Goal: Task Accomplishment & Management: Manage account settings

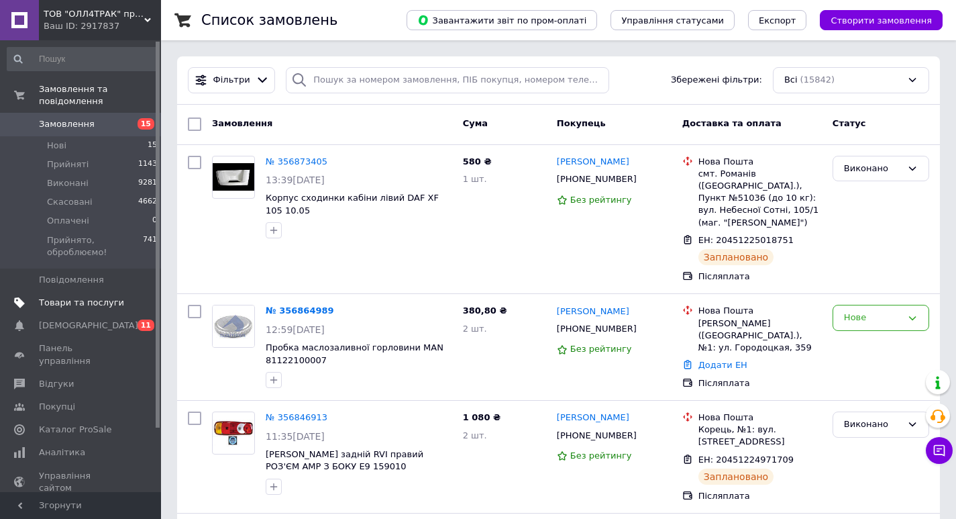
click at [78, 297] on span "Товари та послуги" at bounding box center [81, 303] width 85 height 12
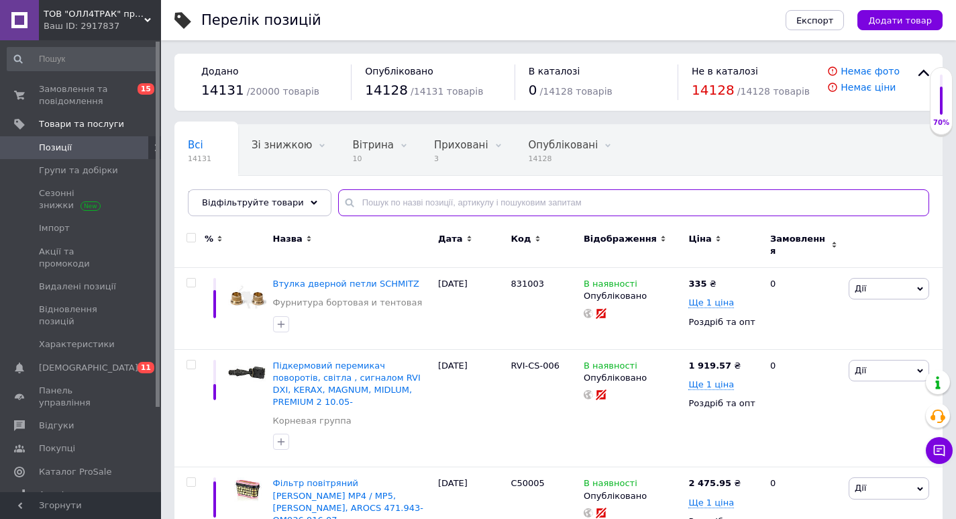
click at [376, 201] on input "text" at bounding box center [633, 202] width 591 height 27
paste input "T5144"
type input "T5144"
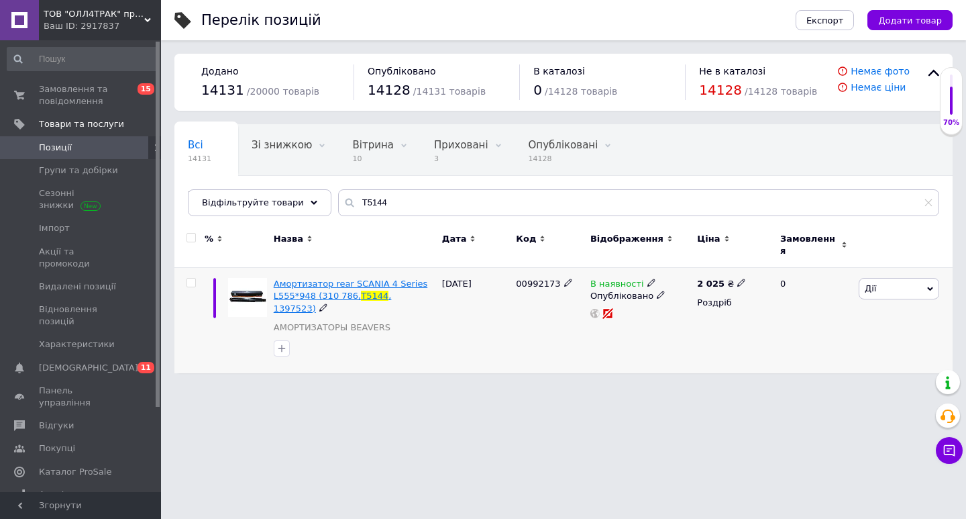
click at [351, 279] on span "Амортизатор rear SCANIA 4 Series L555*948 (310 786," at bounding box center [351, 289] width 154 height 22
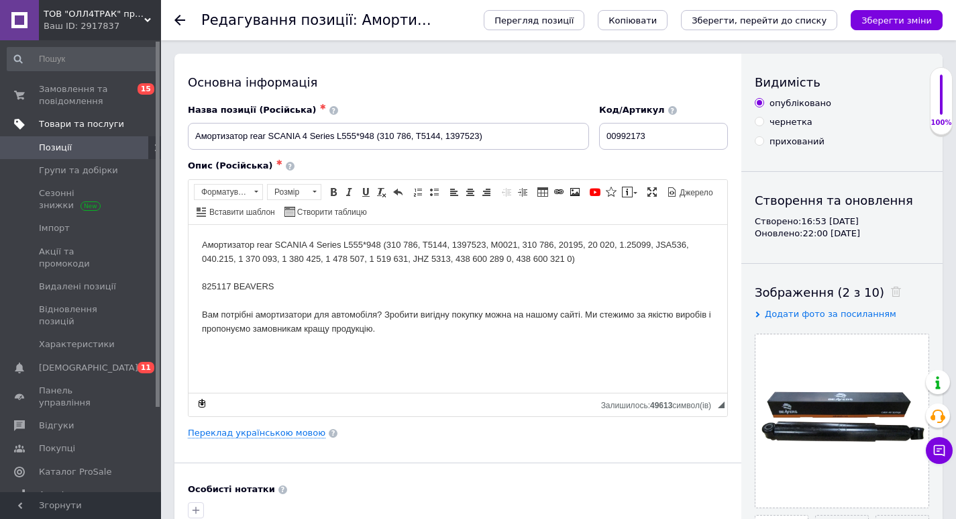
click at [97, 122] on span "Товари та послуги" at bounding box center [81, 124] width 85 height 12
checkbox input "true"
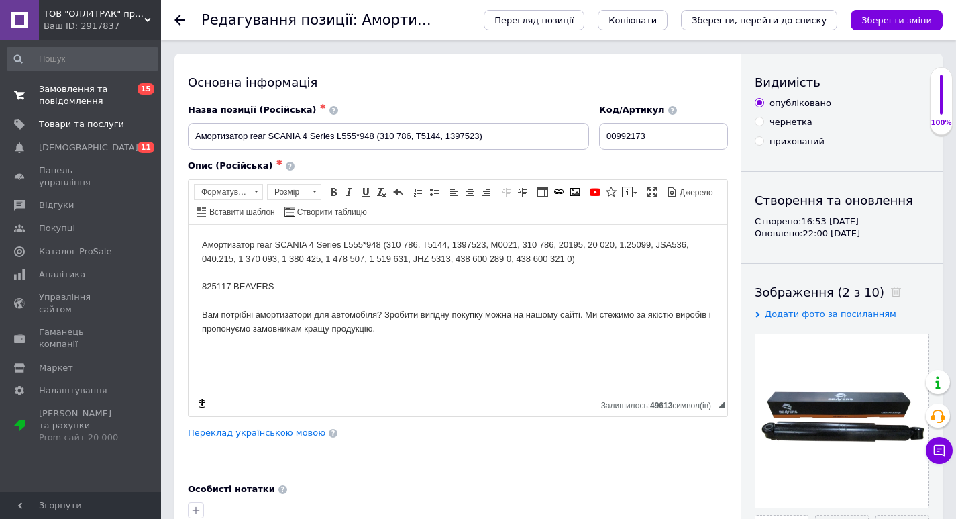
click at [64, 91] on span "Замовлення та повідомлення" at bounding box center [81, 95] width 85 height 24
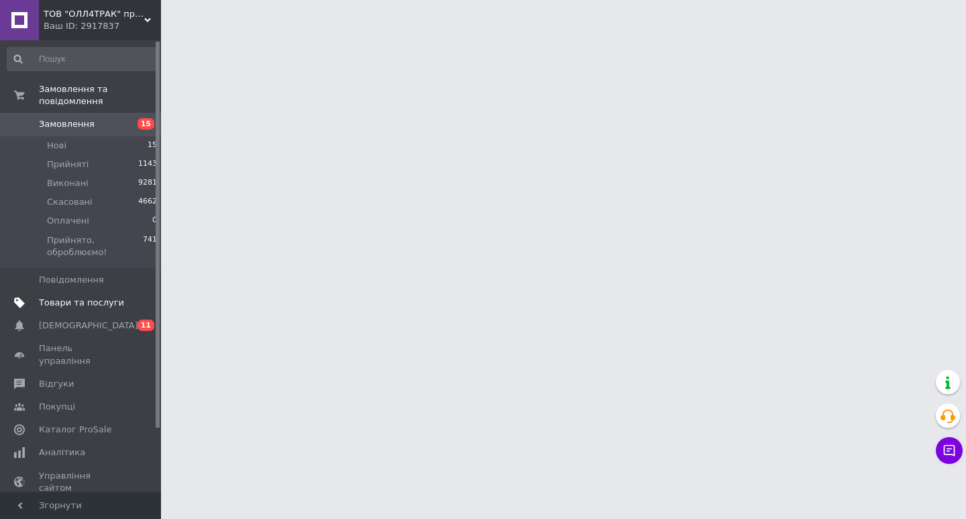
click at [72, 297] on span "Товари та послуги" at bounding box center [81, 303] width 85 height 12
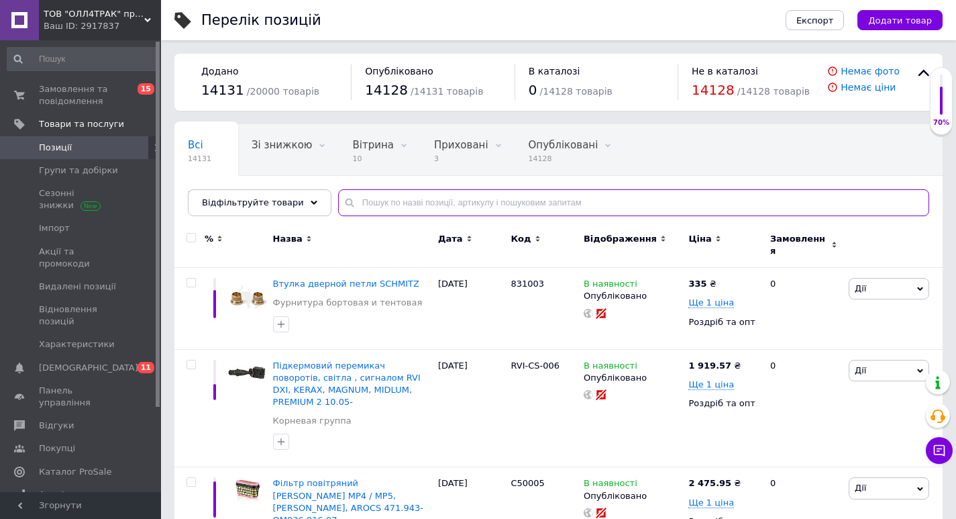
click at [358, 199] on input "text" at bounding box center [633, 202] width 591 height 27
paste input "T5144"
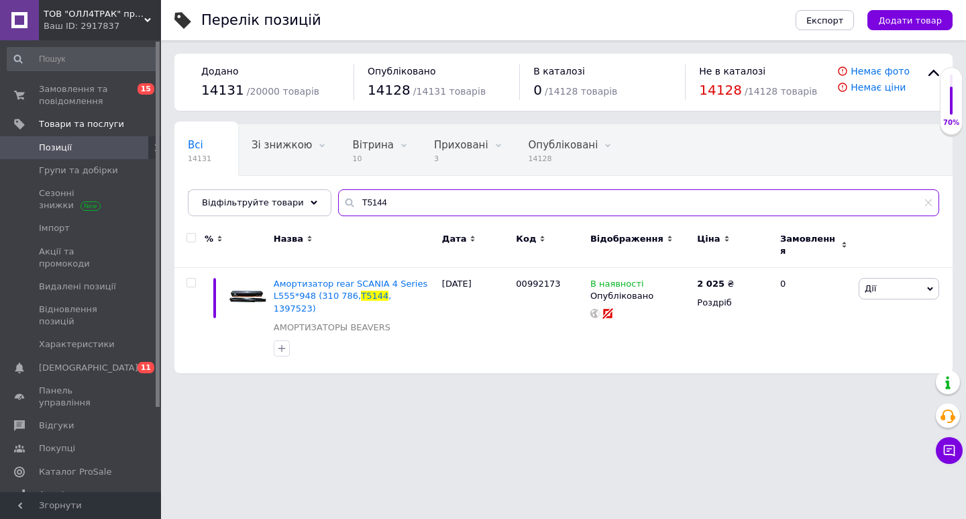
click at [348, 201] on input "T5144" at bounding box center [638, 202] width 601 height 27
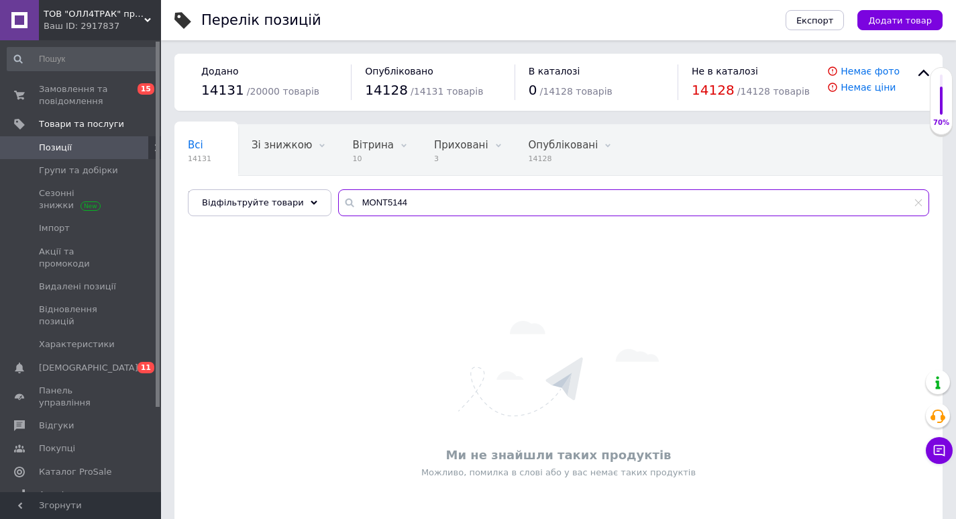
type input "MONT5144"
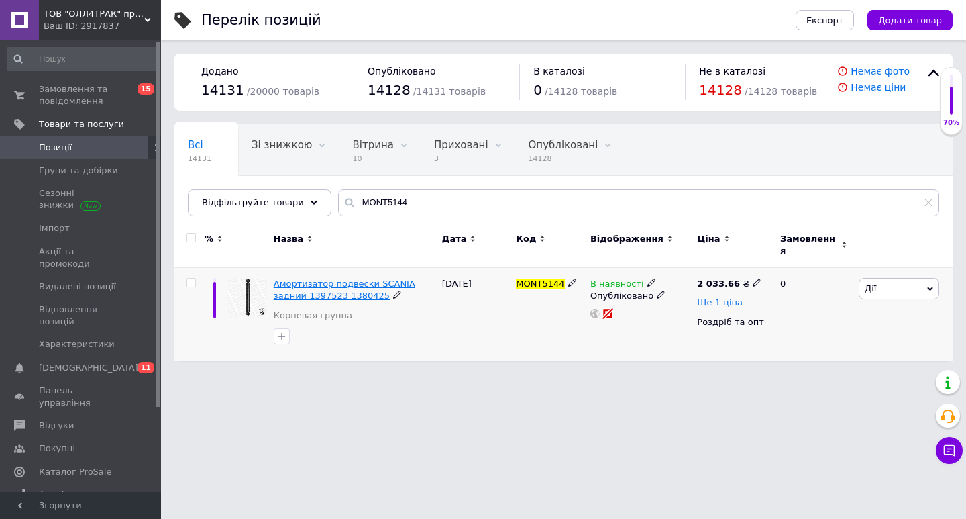
click at [389, 278] on span "Амортизатор подвески SCANIA задний 1397523 1380425" at bounding box center [345, 289] width 142 height 22
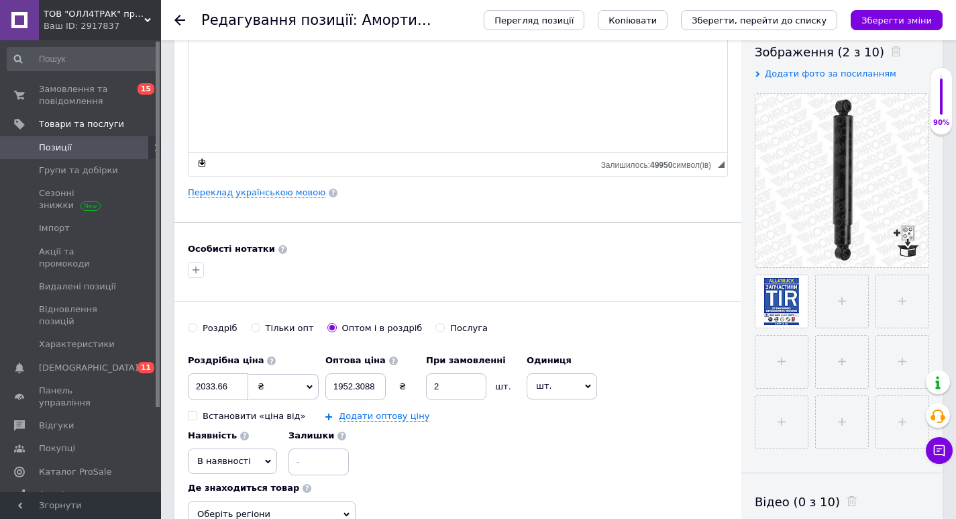
scroll to position [268, 0]
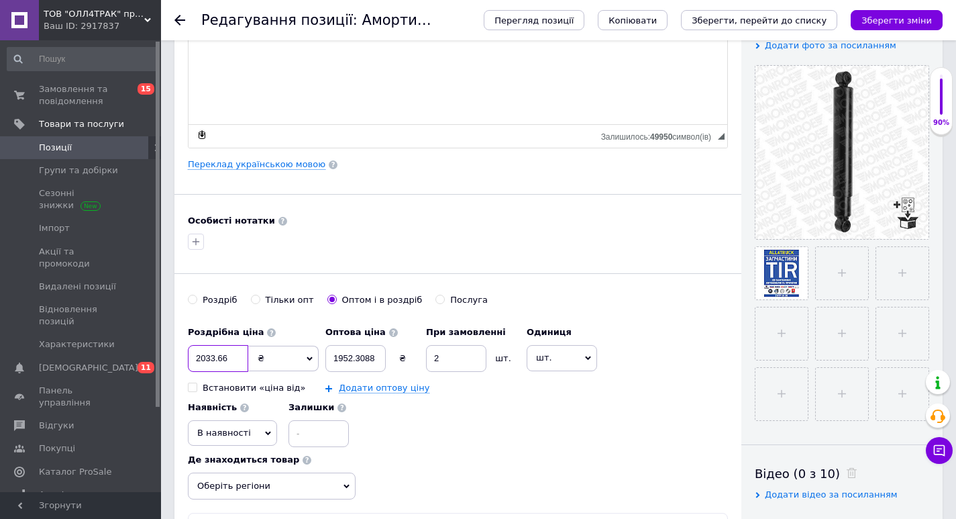
drag, startPoint x: 207, startPoint y: 358, endPoint x: 191, endPoint y: 358, distance: 15.4
click at [191, 358] on input "2033.66" at bounding box center [218, 358] width 60 height 27
drag, startPoint x: 235, startPoint y: 362, endPoint x: 187, endPoint y: 360, distance: 47.7
click at [187, 360] on div "Основна інформація Назва позиції (Російська) ✱ Амортизатор подвески SCANIA задн…" at bounding box center [457, 175] width 567 height 781
checkbox input "true"
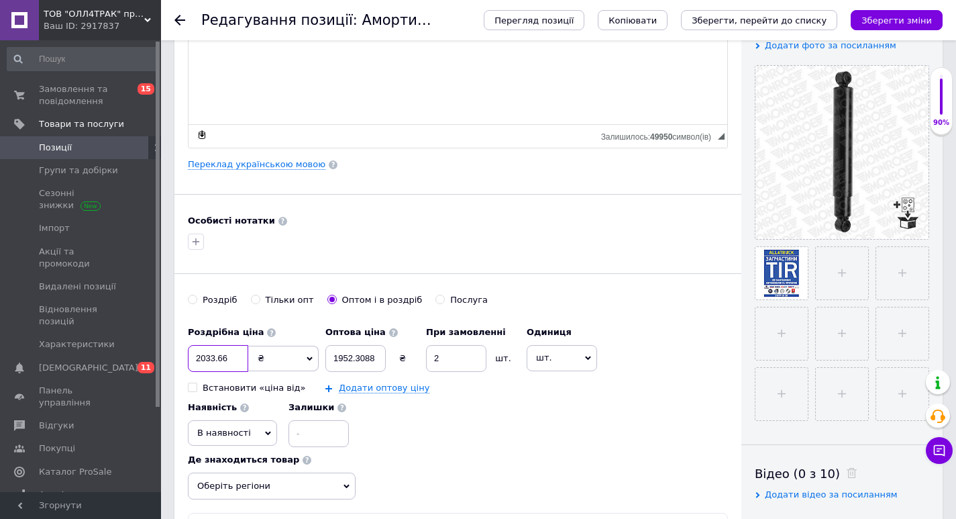
type input "4"
checkbox input "true"
type input "44"
checkbox input "true"
type input "447"
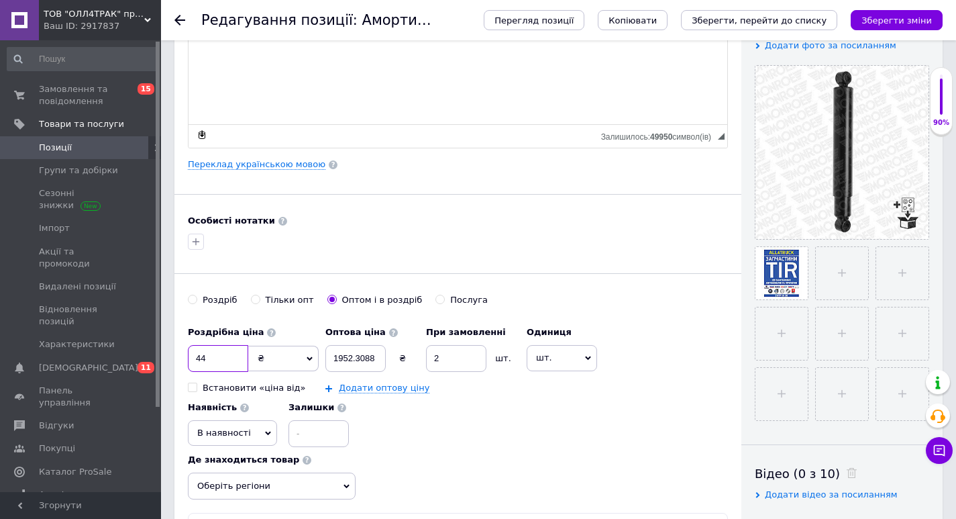
checkbox input "true"
type input "4475"
checkbox input "true"
type input "4475"
drag, startPoint x: 331, startPoint y: 362, endPoint x: 406, endPoint y: 369, distance: 75.5
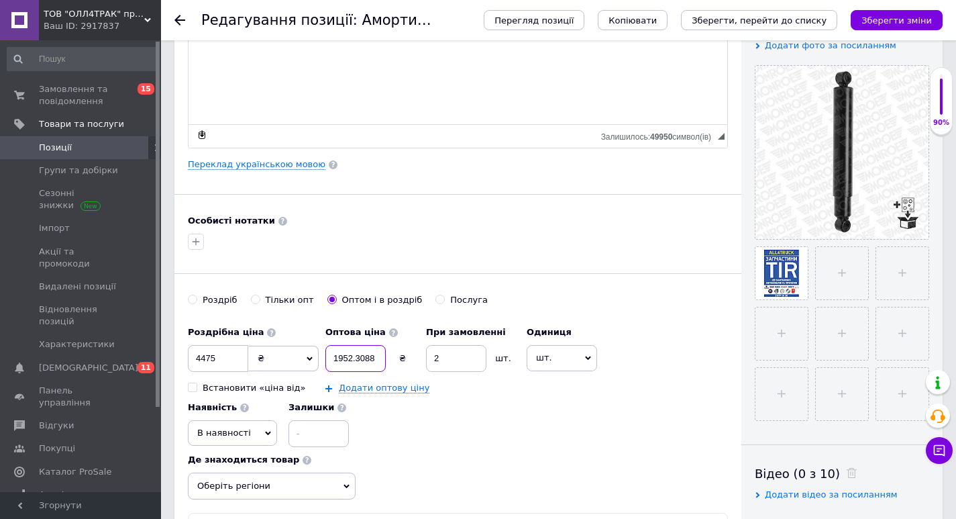
click at [406, 369] on div "1952.3088 ₴" at bounding box center [372, 358] width 94 height 27
checkbox input "true"
type input "4"
checkbox input "true"
type input "45"
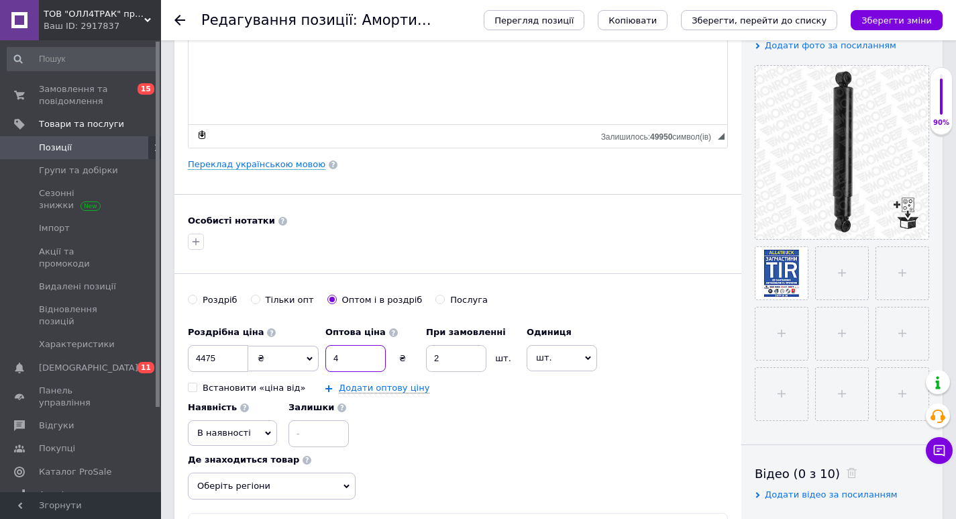
checkbox input "true"
type input "4"
checkbox input "true"
type input "44"
checkbox input "true"
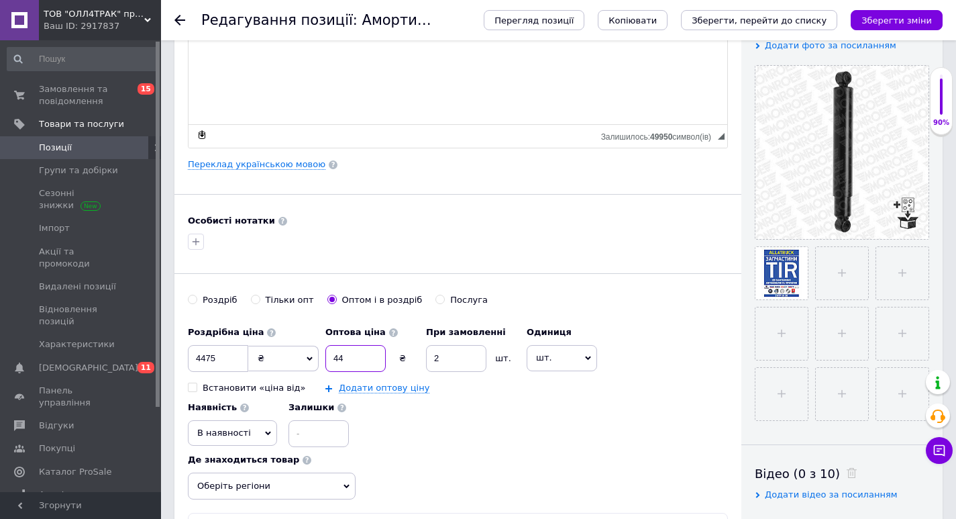
type input "445"
checkbox input "true"
type input "4450"
checkbox input "true"
type input "4450"
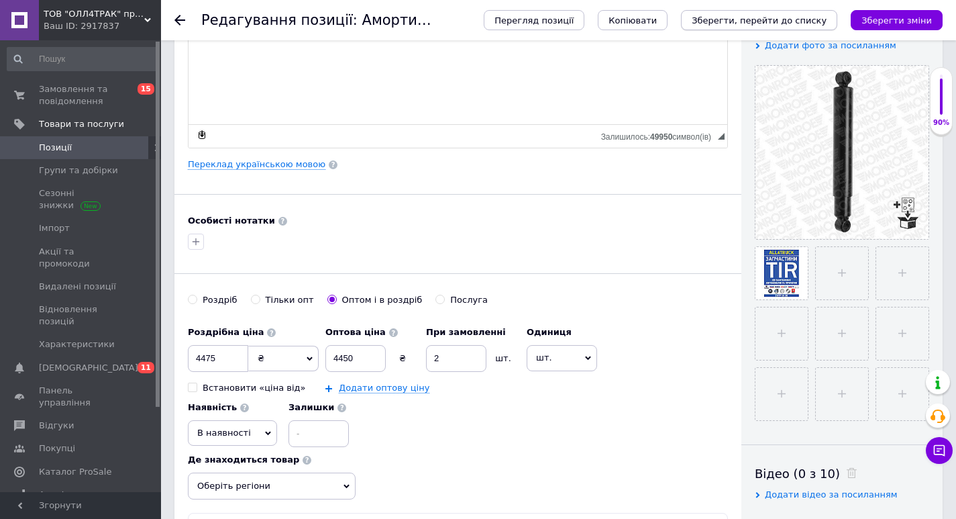
click at [827, 19] on icon "Зберегти, перейти до списку" at bounding box center [759, 20] width 135 height 10
checkbox input "true"
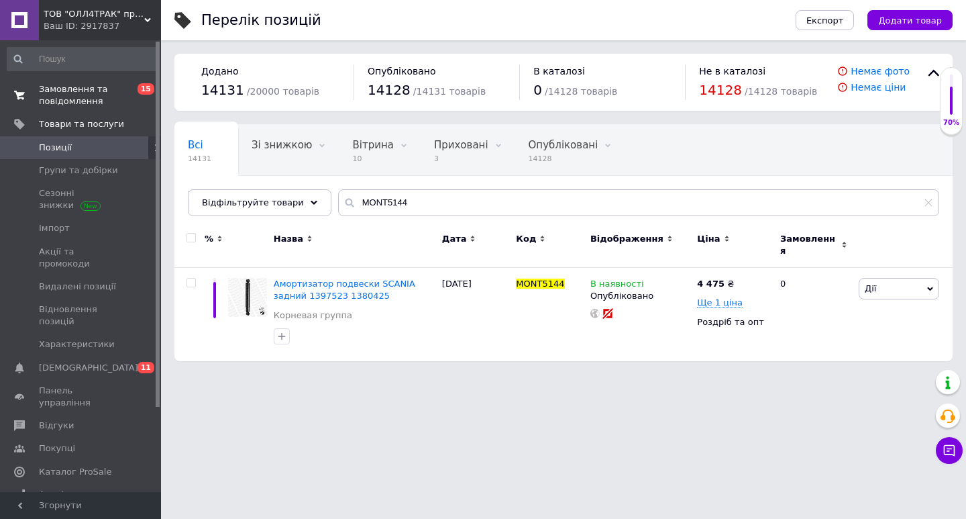
click at [85, 86] on span "Замовлення та повідомлення" at bounding box center [81, 95] width 85 height 24
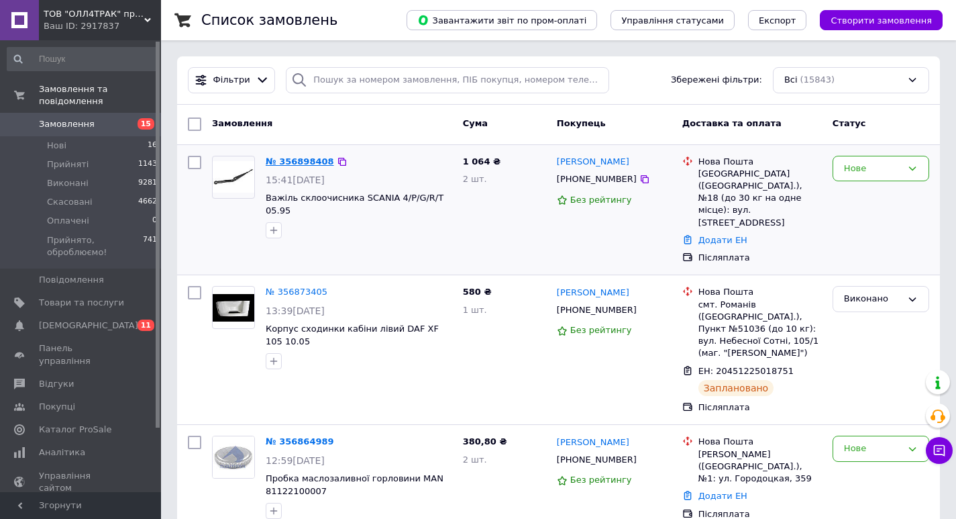
click at [292, 166] on link "№ 356898408" at bounding box center [300, 161] width 68 height 10
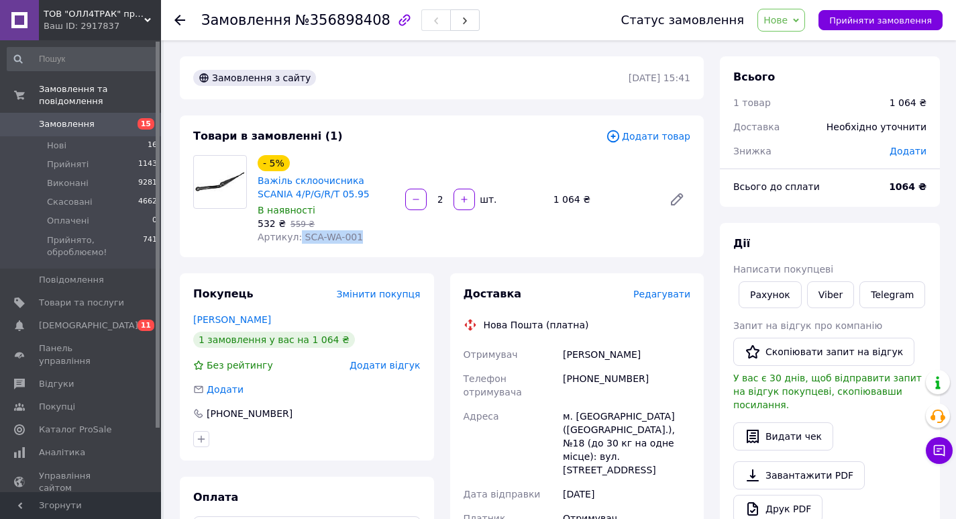
drag, startPoint x: 358, startPoint y: 236, endPoint x: 295, endPoint y: 239, distance: 63.2
click at [295, 239] on div "Артикул: SCA-WA-001" at bounding box center [326, 236] width 137 height 13
copy span "SCA-WA-001"
click at [81, 119] on link "Замовлення 15" at bounding box center [82, 124] width 165 height 23
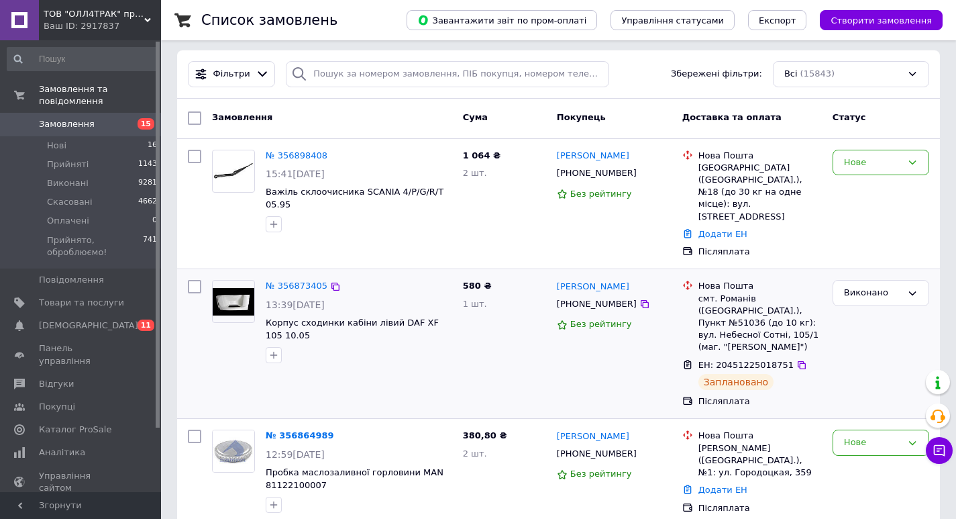
scroll to position [179, 0]
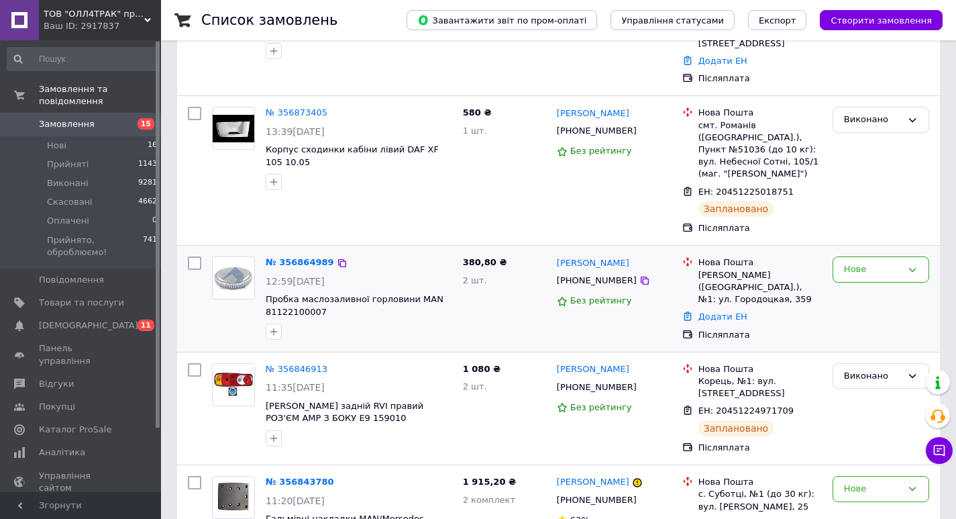
click at [298, 255] on div "№ 356864989" at bounding box center [299, 262] width 71 height 15
click at [297, 257] on link "№ 356864989" at bounding box center [300, 262] width 68 height 10
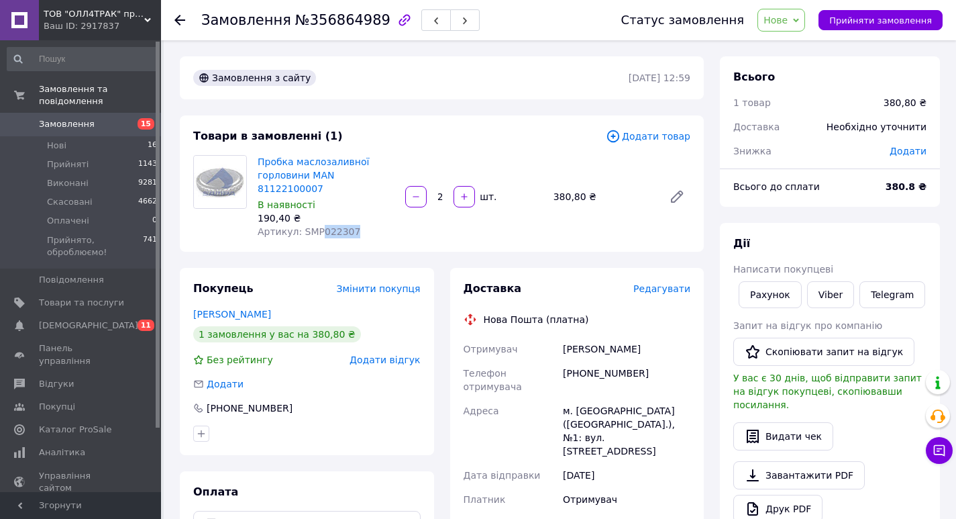
drag, startPoint x: 360, startPoint y: 224, endPoint x: 316, endPoint y: 215, distance: 45.3
click at [316, 225] on div "Артикул: SMP022307" at bounding box center [326, 231] width 137 height 13
copy span "022307"
click at [84, 118] on span "Замовлення" at bounding box center [67, 124] width 56 height 12
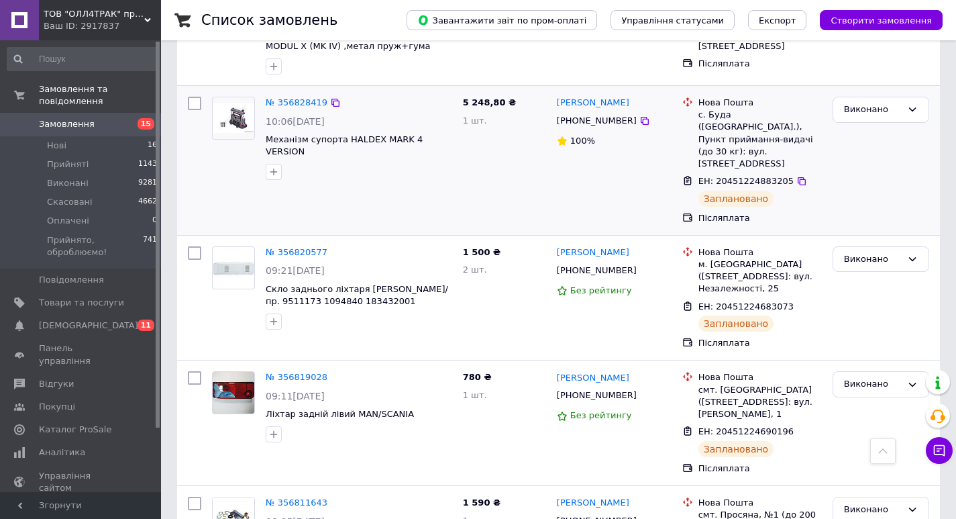
scroll to position [805, 0]
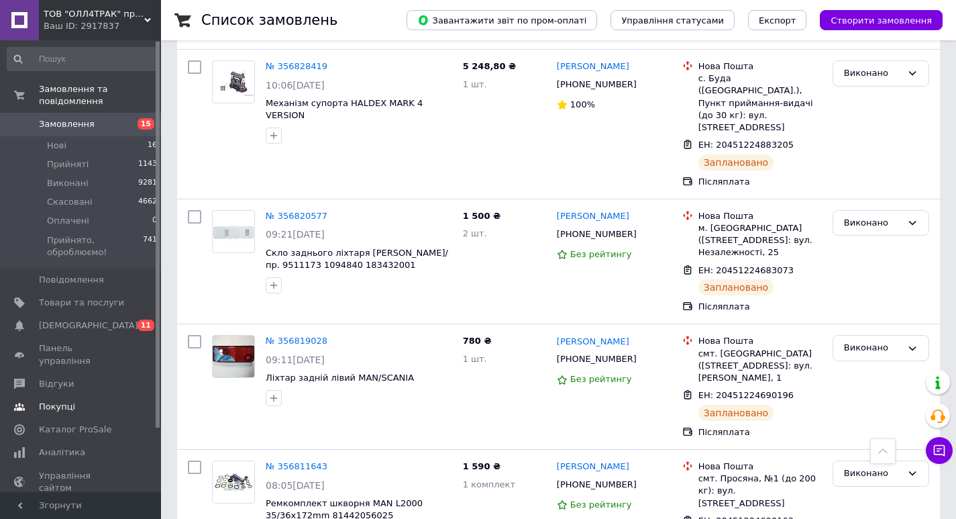
click at [67, 378] on span "Відгуки" at bounding box center [56, 384] width 35 height 12
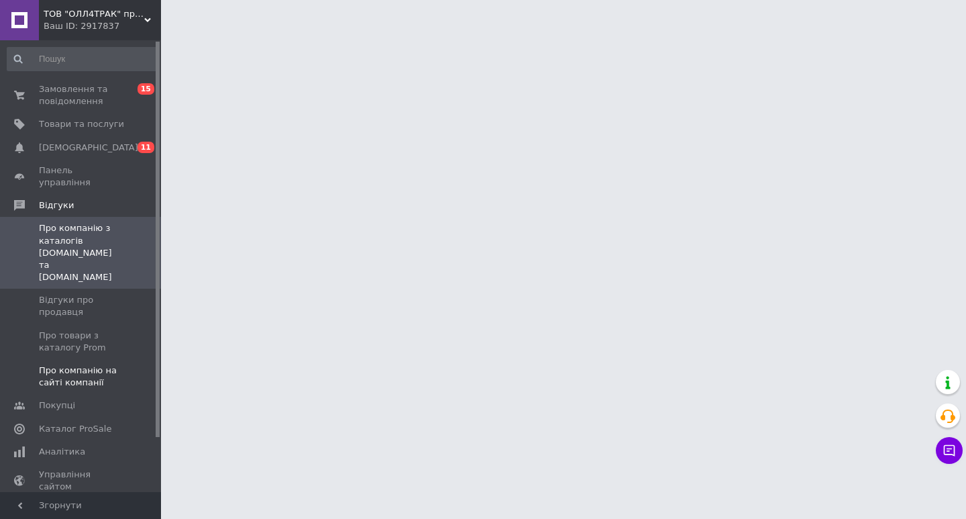
click at [103, 364] on span "Про компанію на сайті компанії" at bounding box center [81, 376] width 85 height 24
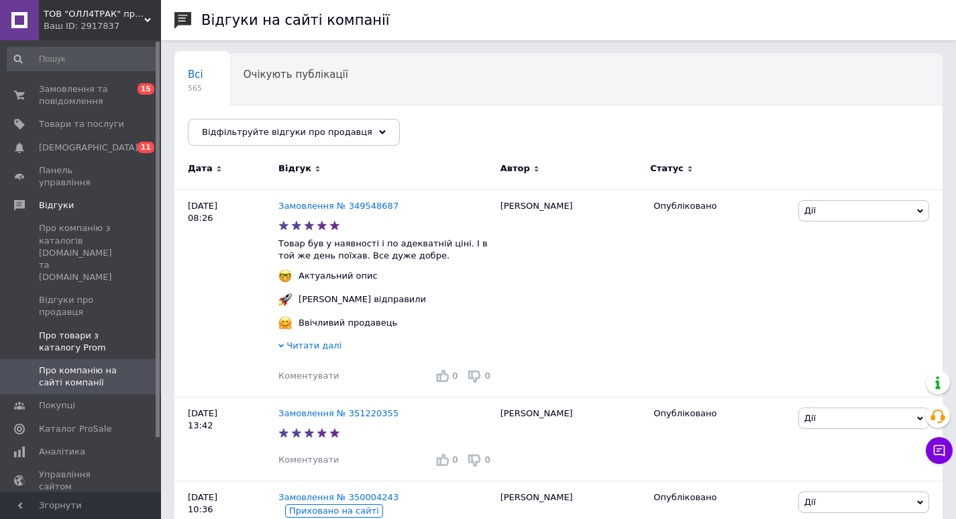
click at [101, 324] on link "Про товари з каталогу Prom" at bounding box center [82, 341] width 165 height 35
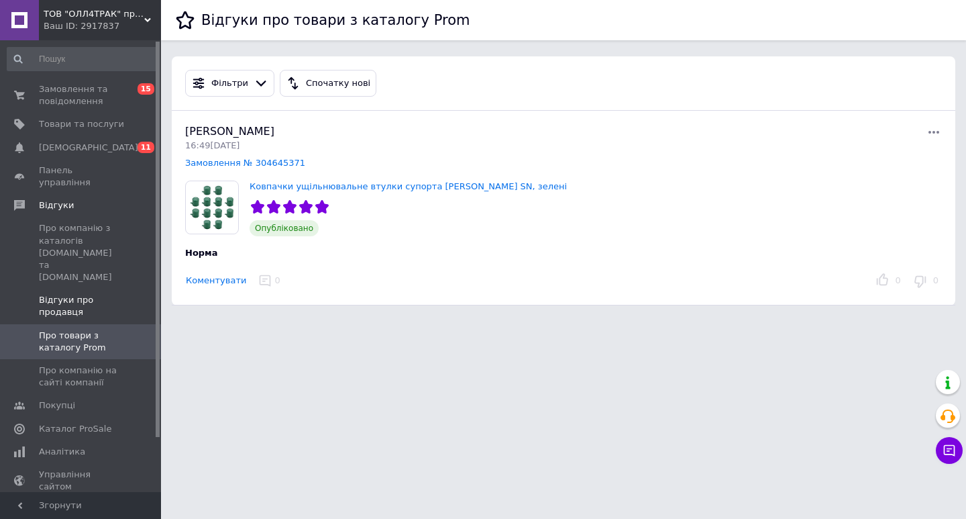
click at [99, 294] on span "Відгуки про продавця" at bounding box center [81, 306] width 85 height 24
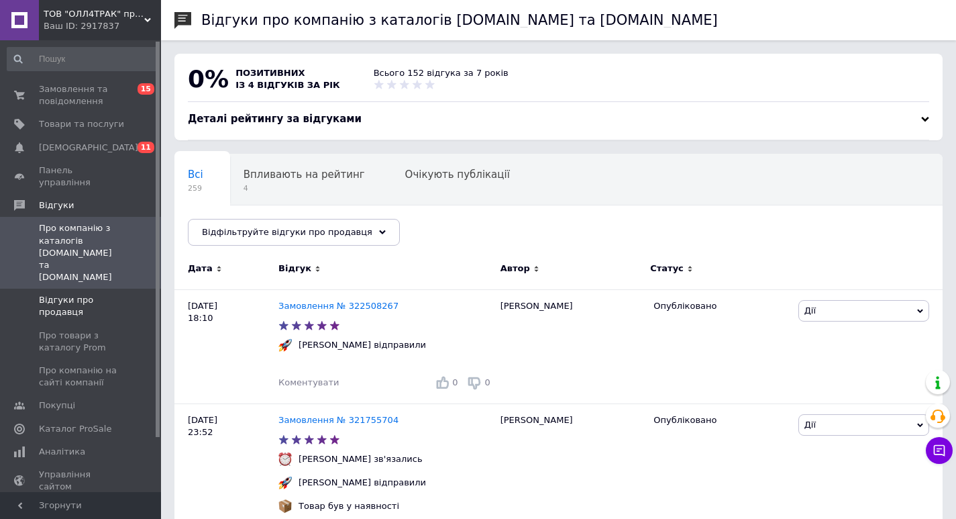
click at [99, 294] on span "Відгуки про продавця" at bounding box center [81, 306] width 85 height 24
click at [91, 239] on span "Про компанію з каталогів [DOMAIN_NAME] та [DOMAIN_NAME]" at bounding box center [81, 252] width 85 height 61
click at [58, 99] on span "Замовлення та повідомлення" at bounding box center [81, 95] width 85 height 24
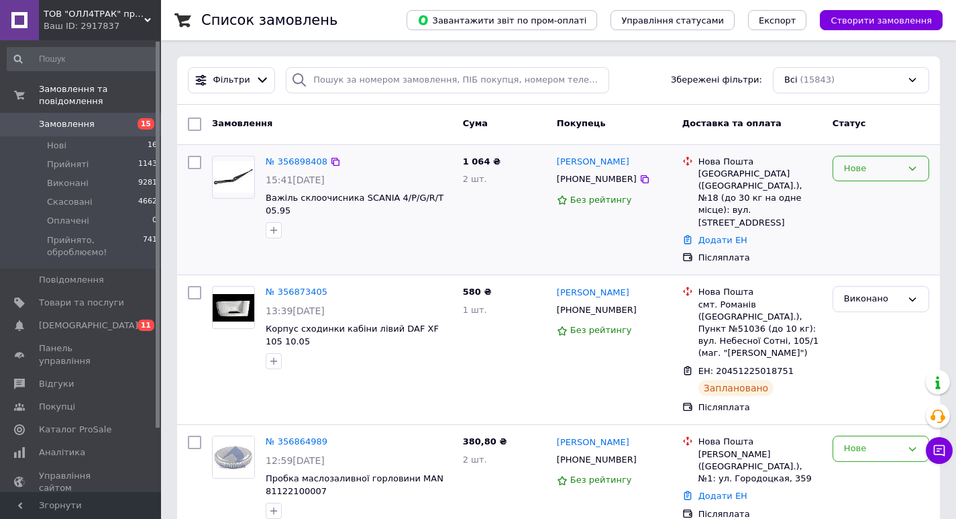
click at [911, 169] on icon at bounding box center [912, 168] width 11 height 11
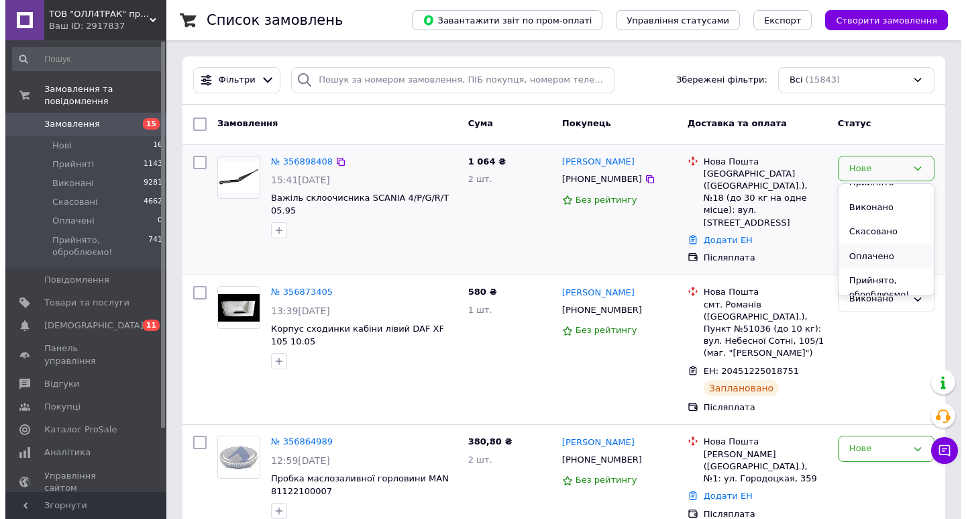
scroll to position [25, 0]
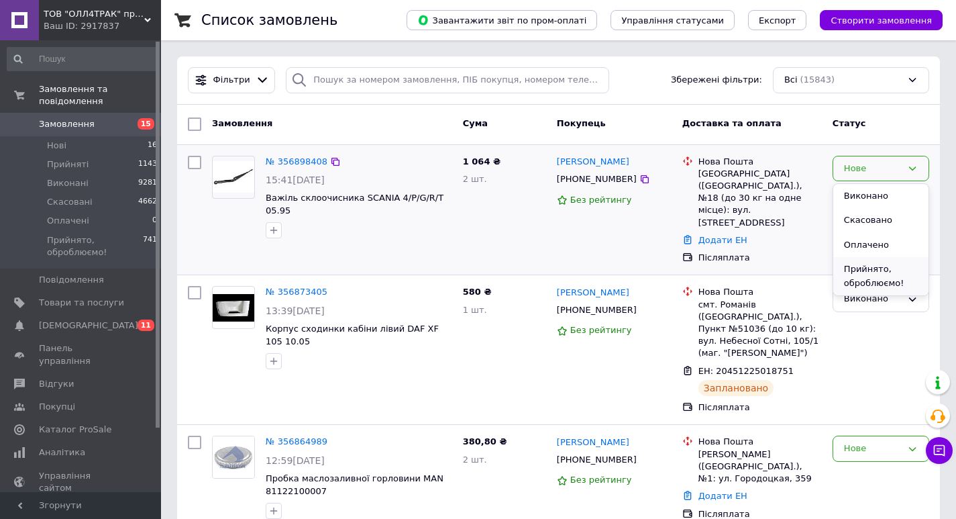
click at [869, 279] on li "Прийнято, оброблюємо!" at bounding box center [880, 276] width 95 height 38
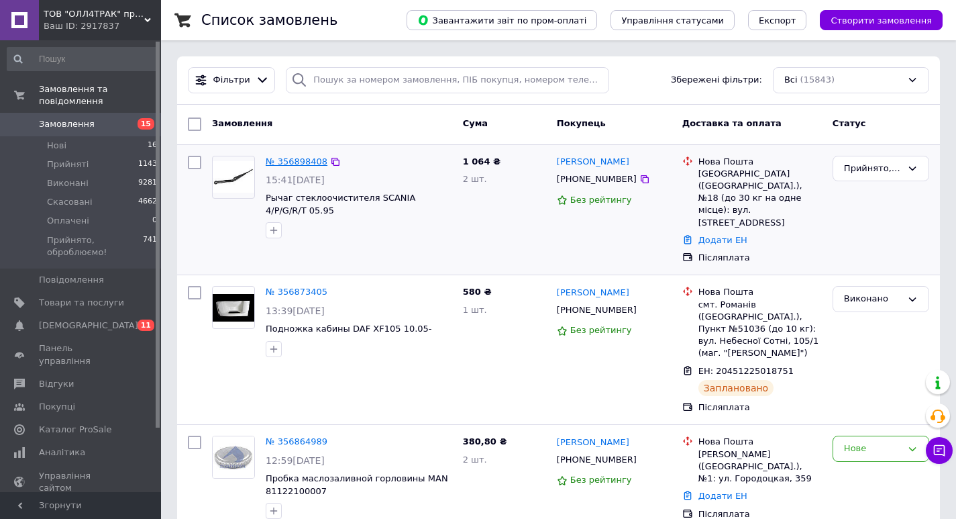
click at [289, 161] on link "№ 356898408" at bounding box center [297, 161] width 62 height 10
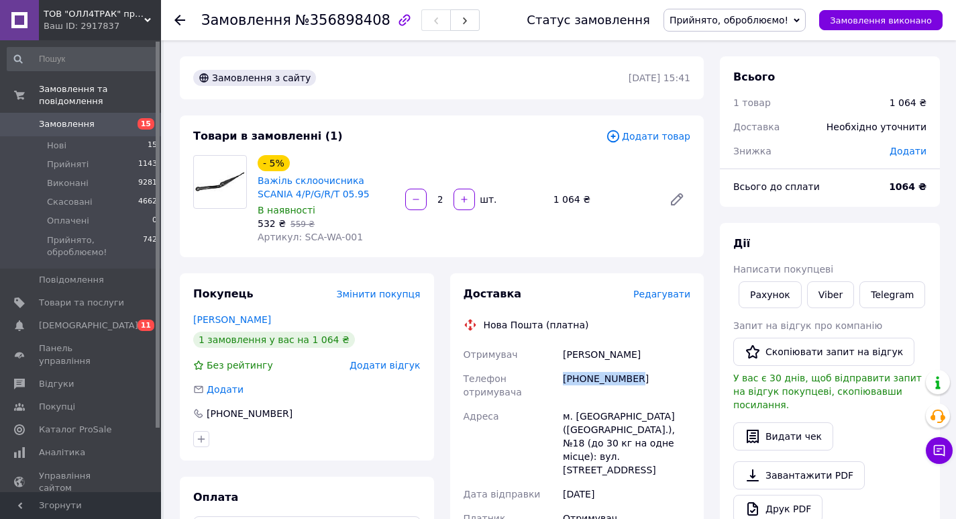
drag, startPoint x: 648, startPoint y: 377, endPoint x: 562, endPoint y: 382, distance: 86.1
click at [562, 382] on div "[PHONE_NUMBER]" at bounding box center [626, 385] width 133 height 38
copy div "[PHONE_NUMBER]"
drag, startPoint x: 392, startPoint y: 181, endPoint x: 253, endPoint y: 181, distance: 138.9
click at [253, 181] on div "- 5% Важіль склоочисника SCANIA 4/P/G/R/T 05.95 В наявності 532 ₴   559 ₴ Артик…" at bounding box center [326, 199] width 148 height 94
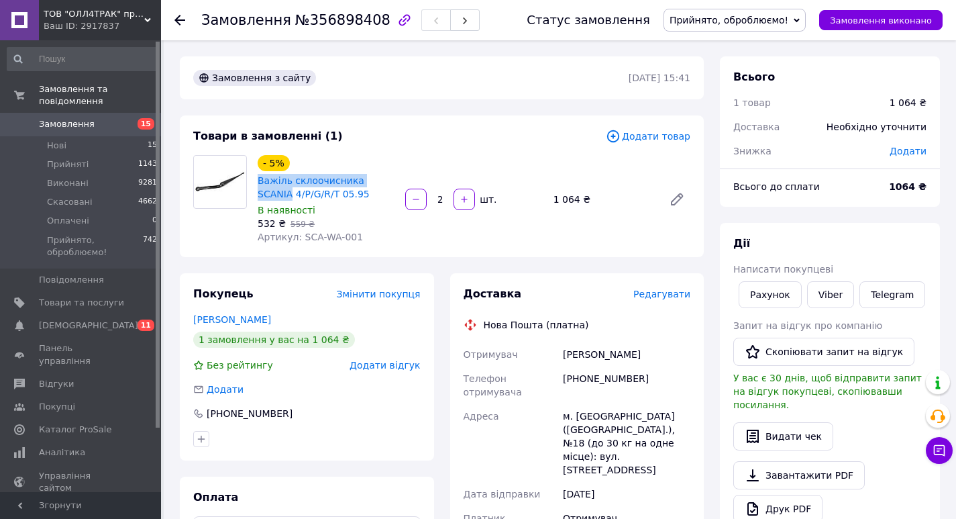
copy link "Важіль склоочисника SCANIA"
click at [666, 292] on span "Редагувати" at bounding box center [661, 294] width 57 height 11
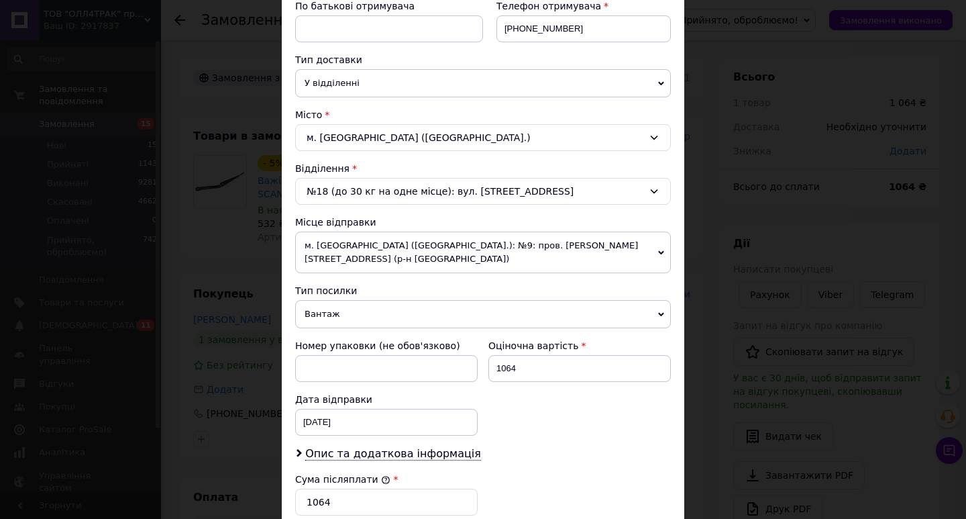
scroll to position [358, 0]
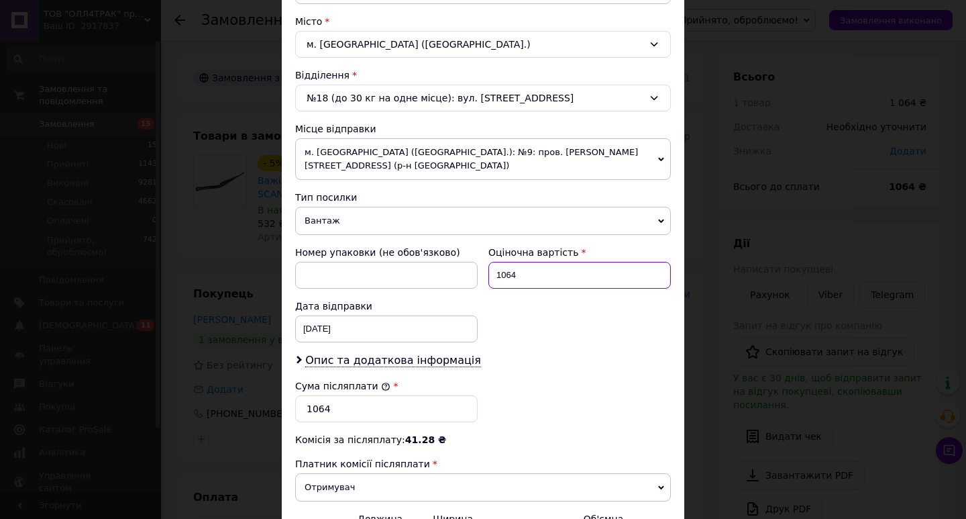
drag, startPoint x: 524, startPoint y: 278, endPoint x: 495, endPoint y: 276, distance: 29.6
click at [495, 276] on input "1064" at bounding box center [580, 275] width 183 height 27
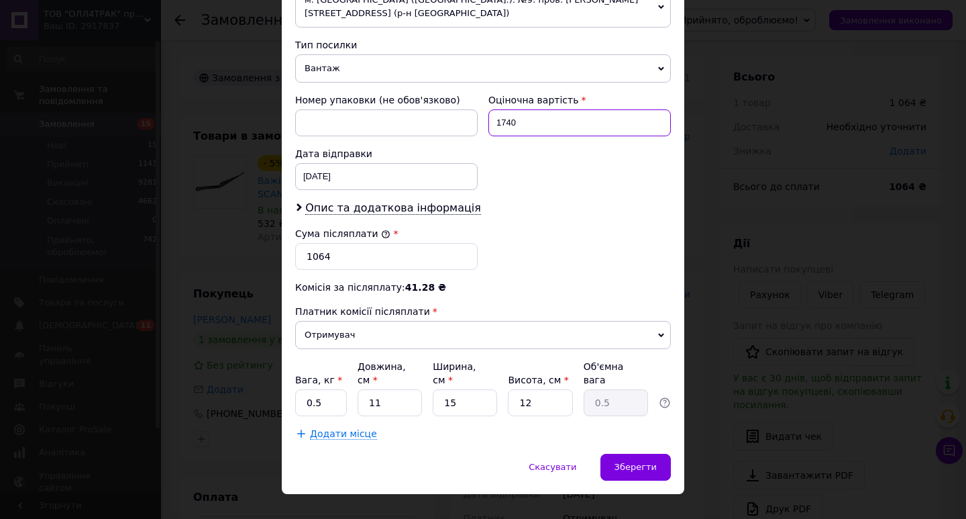
scroll to position [519, 0]
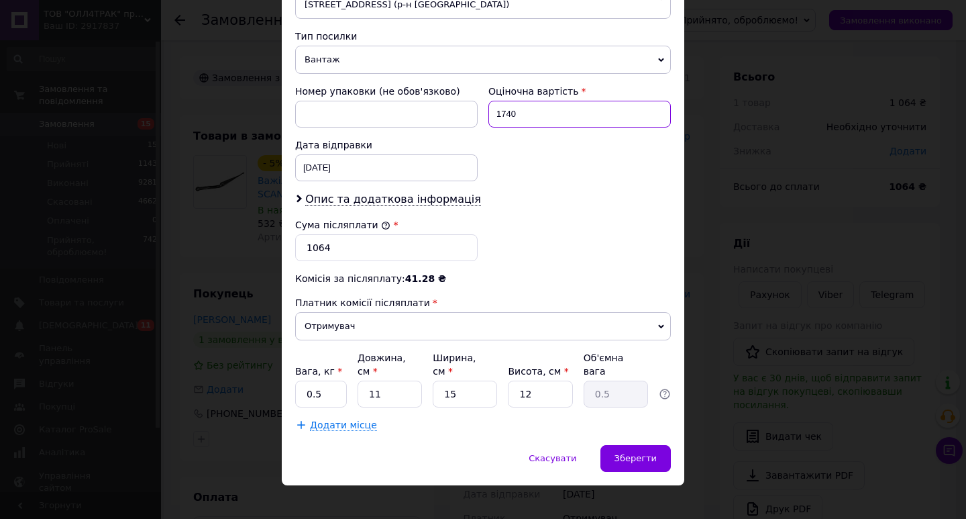
type input "1740"
drag, startPoint x: 348, startPoint y: 253, endPoint x: 306, endPoint y: 244, distance: 43.2
click at [305, 248] on input "1064" at bounding box center [386, 247] width 183 height 27
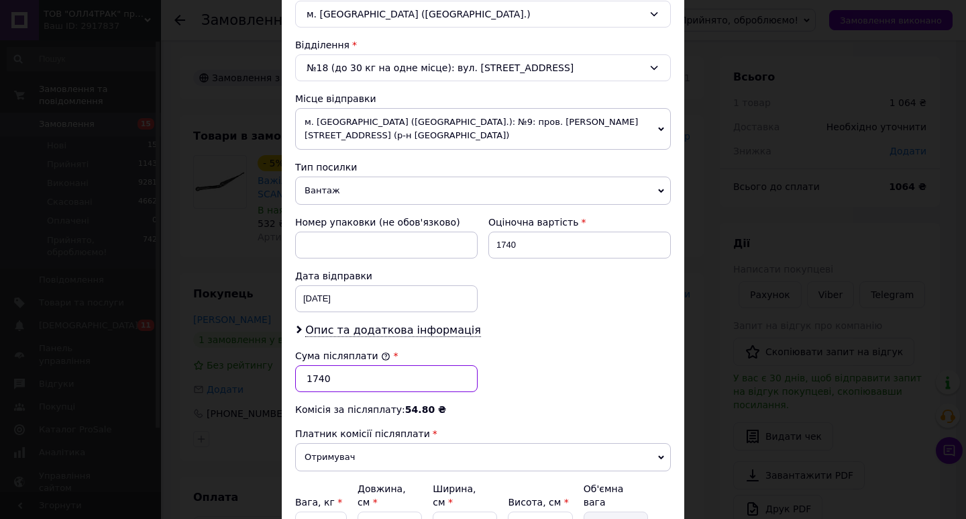
scroll to position [429, 0]
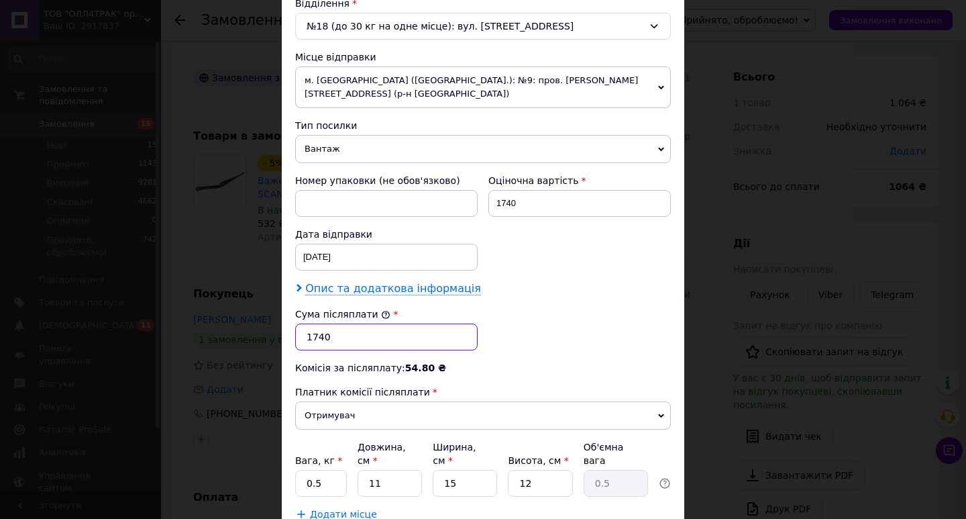
type input "1740"
click at [364, 289] on span "Опис та додаткова інформація" at bounding box center [393, 288] width 176 height 13
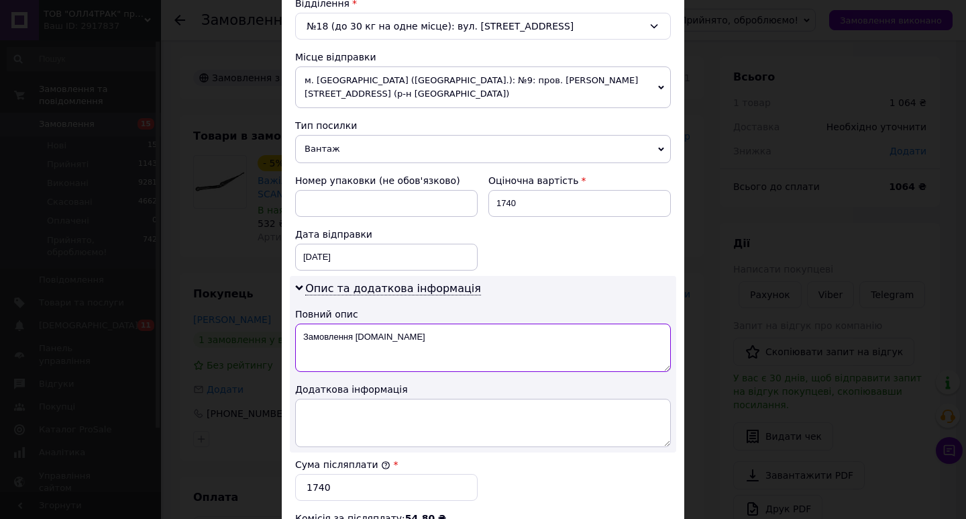
drag, startPoint x: 418, startPoint y: 339, endPoint x: 291, endPoint y: 334, distance: 126.9
click at [291, 334] on div "Опис та додаткова інформація Повний опис Замовлення [DOMAIN_NAME] Додаткова інф…" at bounding box center [483, 364] width 387 height 176
paste textarea "ажіль склоочисника SCANIA"
type textarea "Важіль склоочисника SCANIA"
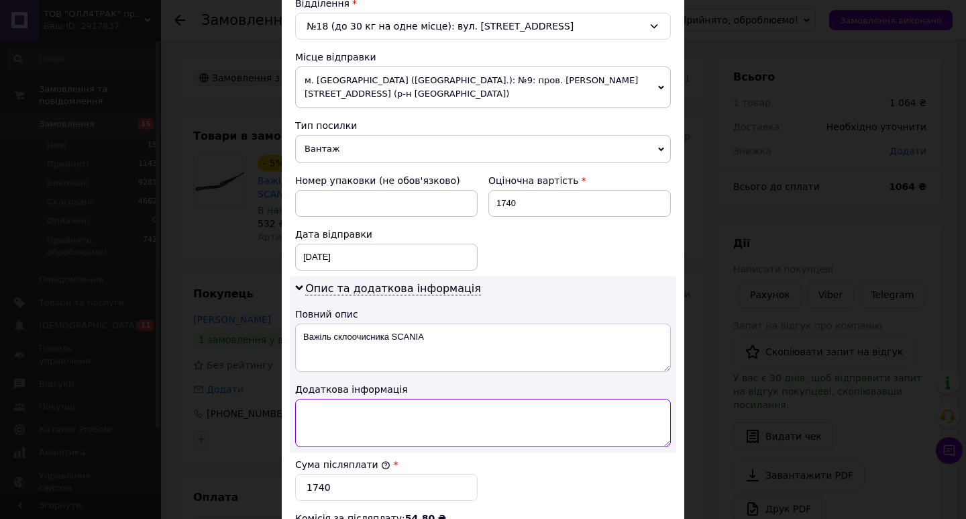
click at [340, 409] on textarea at bounding box center [483, 423] width 376 height 48
paste textarea "Важіль склоочисника SCANIA"
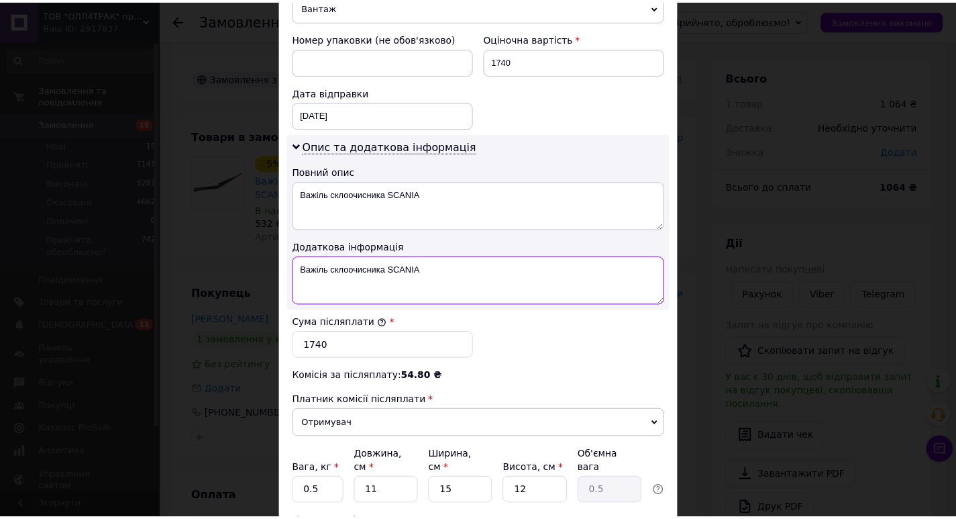
scroll to position [608, 0]
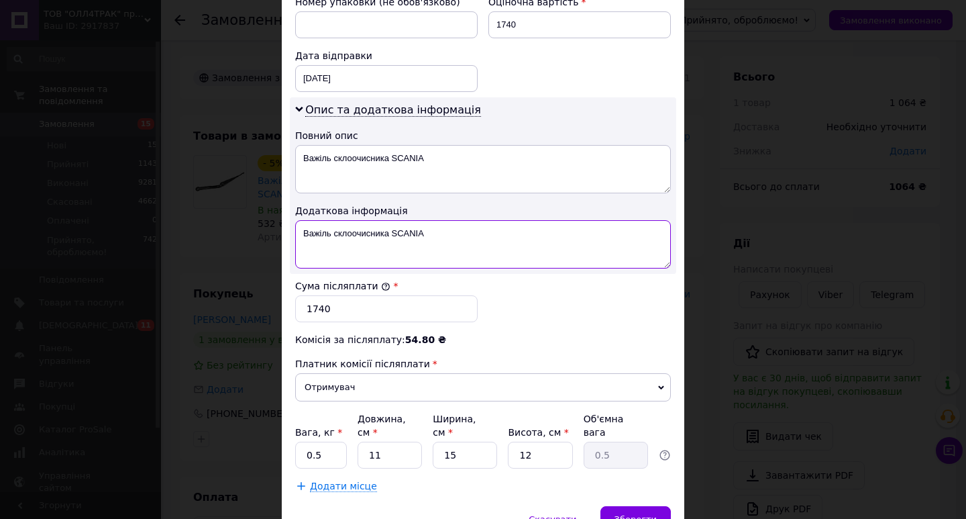
type textarea "Важіль склоочисника SCANIA"
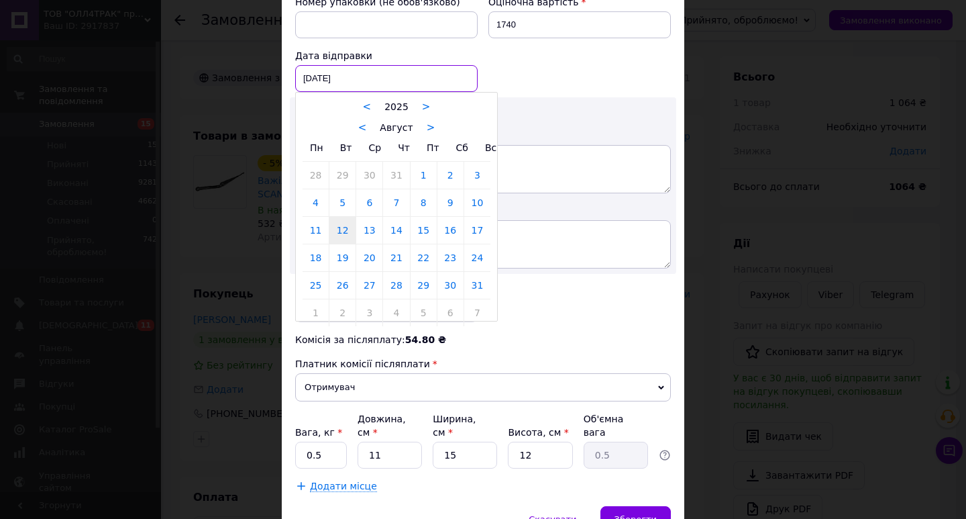
click at [368, 76] on div "[DATE] < 2025 > < Август > Пн Вт Ср Чт Пт Сб Вс 28 29 30 31 1 2 3 4 5 6 7 8 9 1…" at bounding box center [386, 78] width 183 height 27
click at [395, 234] on link "14" at bounding box center [396, 230] width 26 height 27
type input "[DATE]"
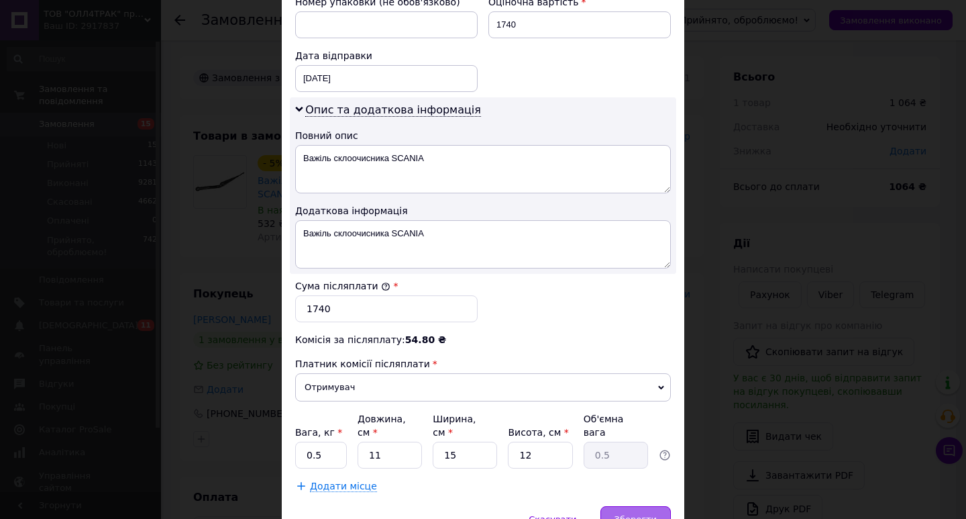
click at [633, 514] on span "Зберегти" at bounding box center [636, 519] width 42 height 10
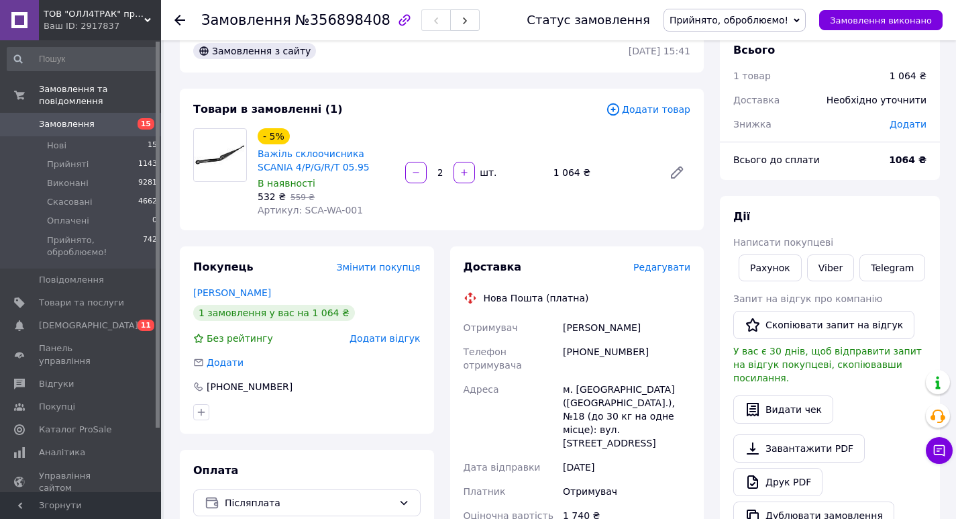
scroll to position [0, 0]
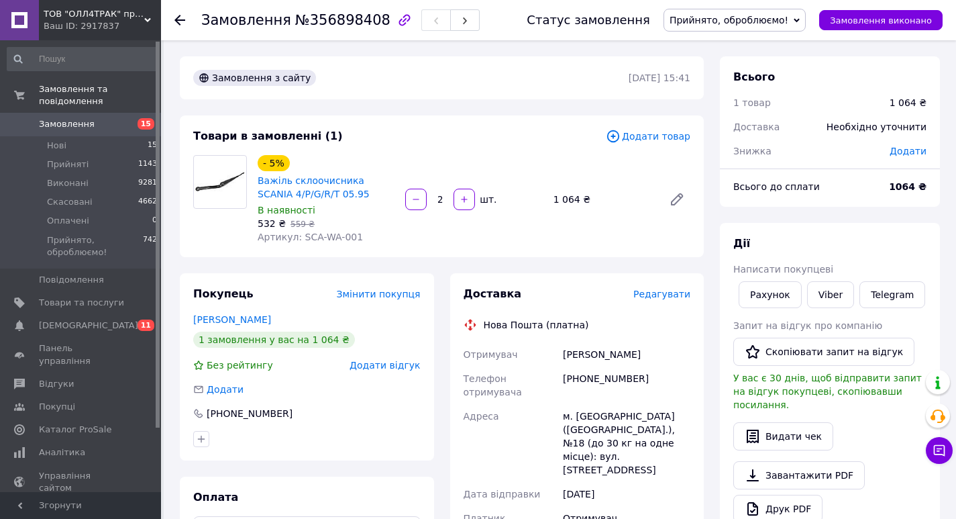
click at [60, 118] on span "Замовлення" at bounding box center [67, 124] width 56 height 12
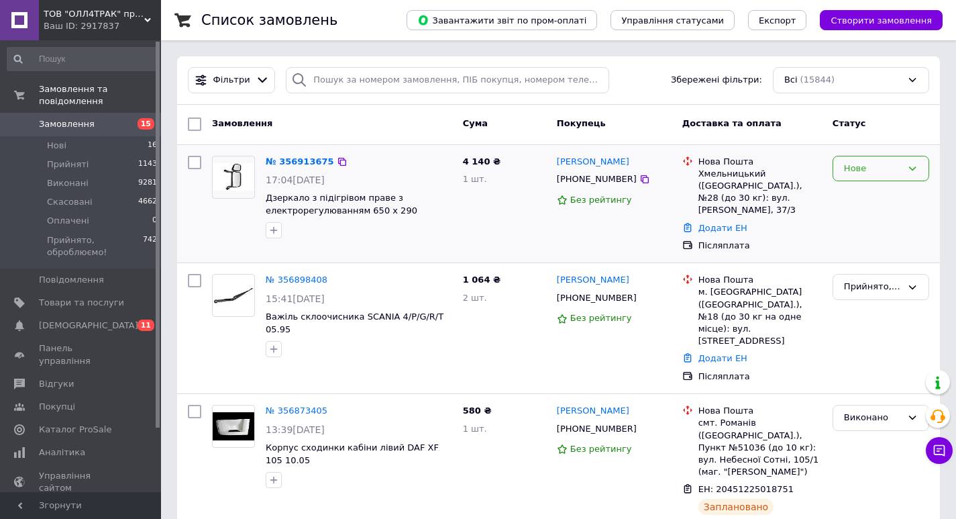
click at [910, 164] on icon at bounding box center [912, 168] width 11 height 11
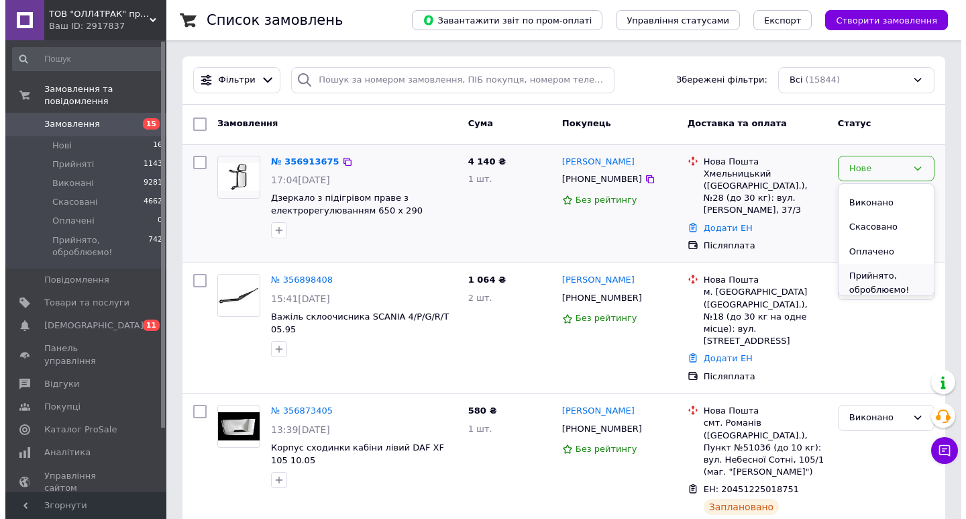
scroll to position [25, 0]
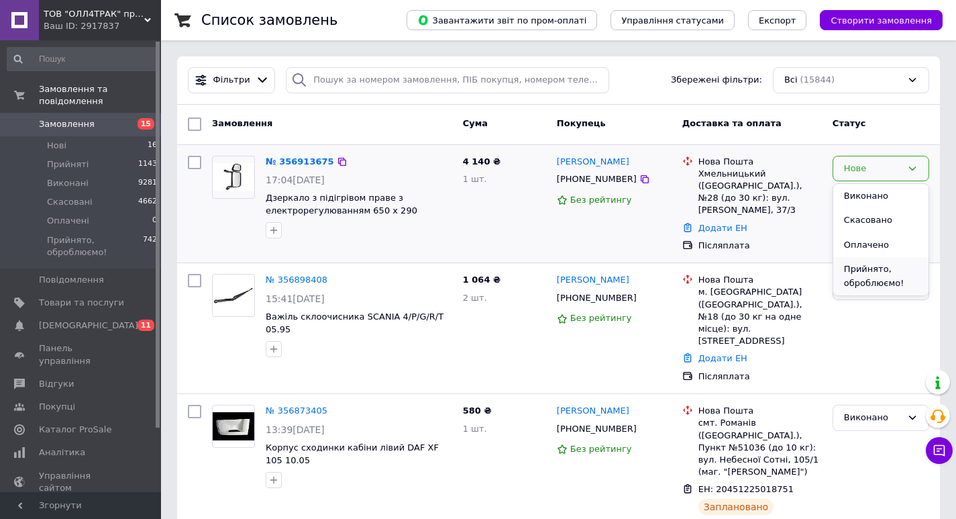
click at [860, 264] on li "Прийнято, оброблюємо!" at bounding box center [880, 276] width 95 height 38
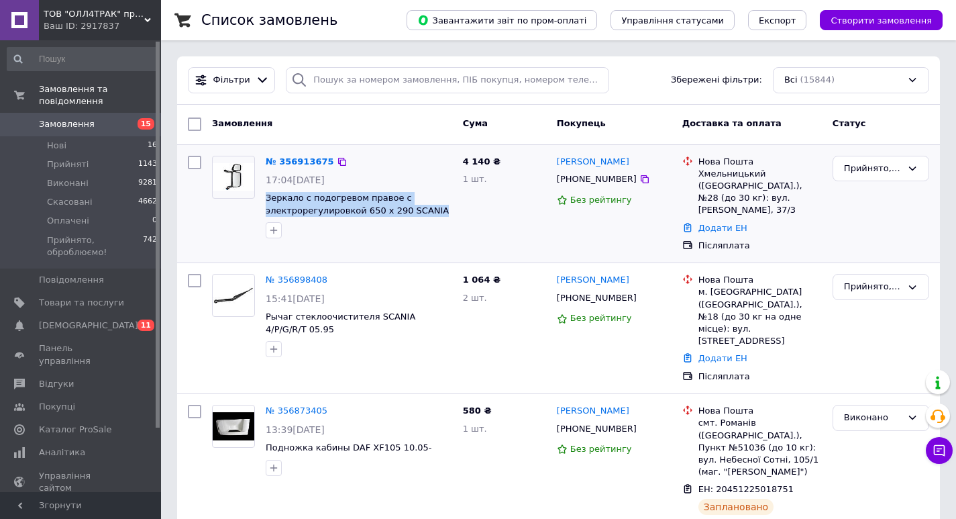
drag, startPoint x: 433, startPoint y: 208, endPoint x: 264, endPoint y: 195, distance: 169.6
click at [264, 195] on div "№ 356913675 17:04[DATE] Зеркало с подогревом правое с электрорегулировкой 650 x…" at bounding box center [358, 197] width 197 height 94
copy span "Зеркало с подогревом правое с электрорегулировкой 650 x 290 SCANIA"
click at [311, 158] on link "№ 356913675" at bounding box center [300, 161] width 68 height 10
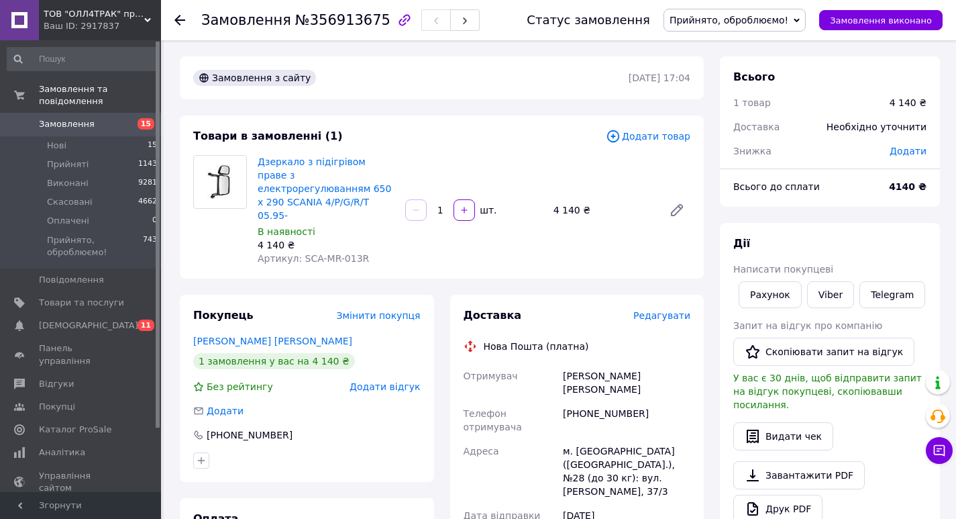
click at [658, 310] on span "Редагувати" at bounding box center [661, 315] width 57 height 11
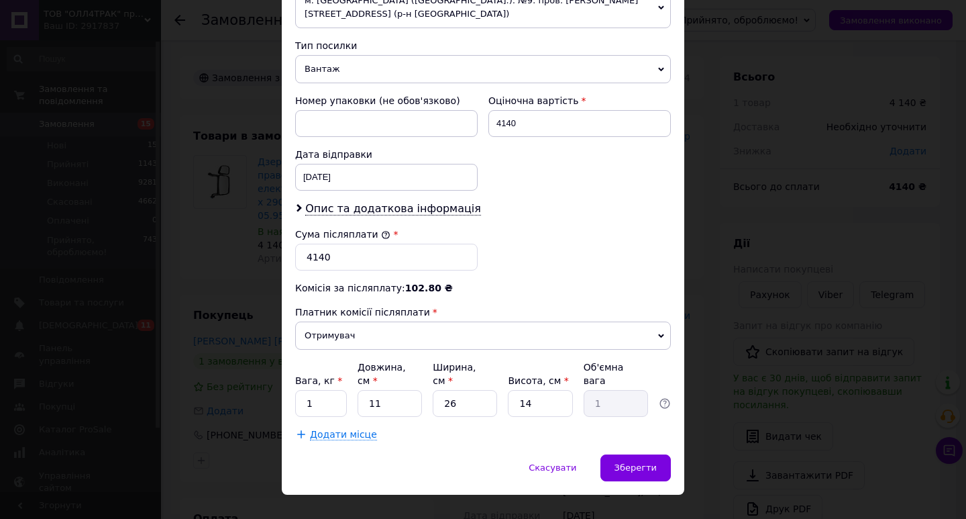
scroll to position [519, 0]
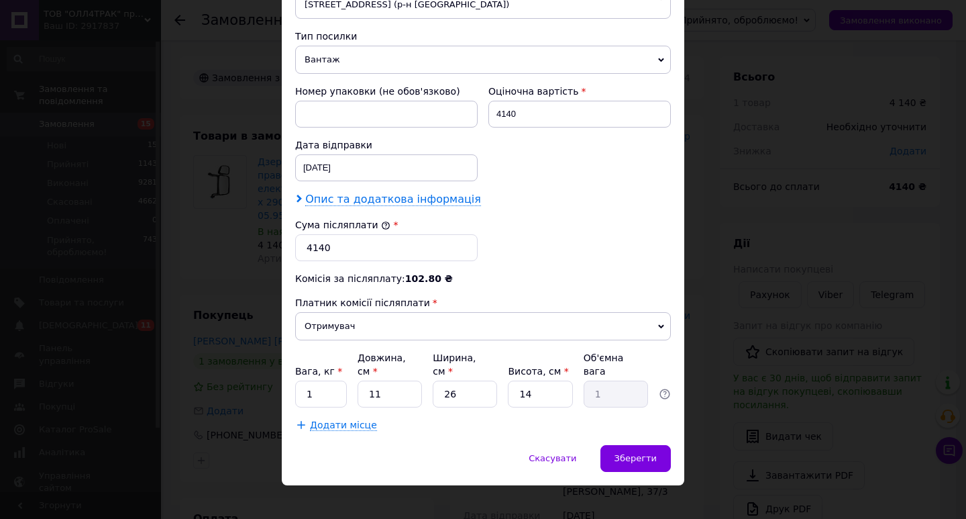
click at [366, 199] on span "Опис та додаткова інформація" at bounding box center [393, 199] width 176 height 13
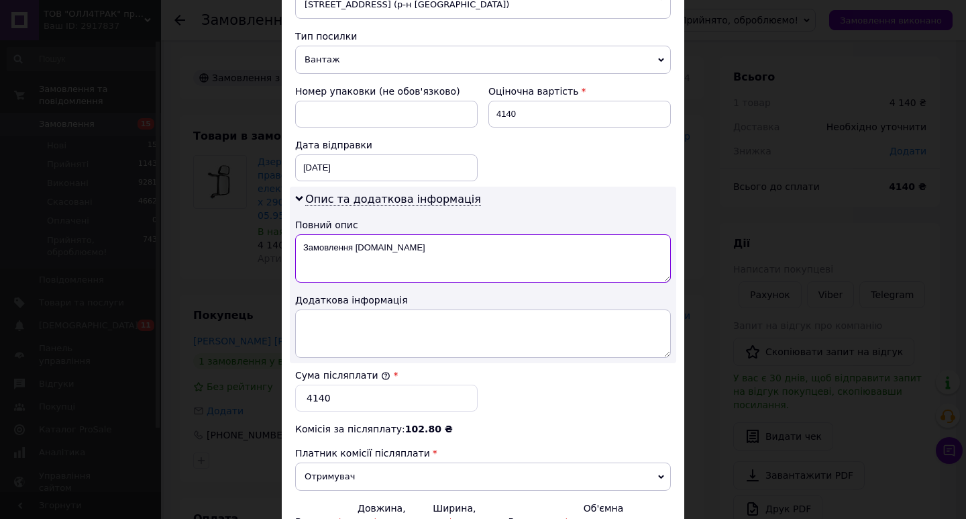
drag, startPoint x: 415, startPoint y: 244, endPoint x: 301, endPoint y: 249, distance: 113.5
click at [301, 249] on textarea "Замовлення [DOMAIN_NAME]" at bounding box center [483, 258] width 376 height 48
paste textarea "ркало с подогревом правое с электрорегулировкой"
type textarea "Зеркало с подогревом правое с электрорегулировкой"
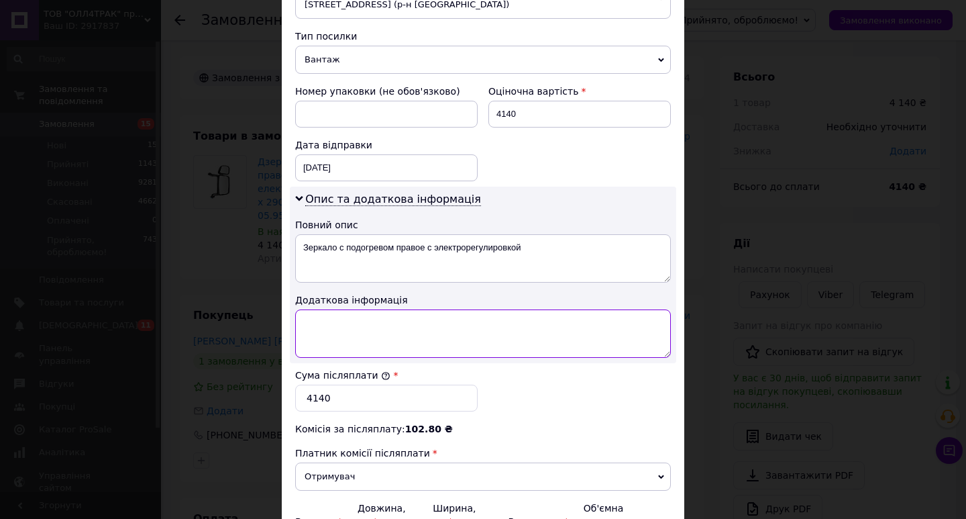
click at [330, 324] on textarea at bounding box center [483, 333] width 376 height 48
paste textarea "Зеркало с подогревом правое с электрорегулировкой 650 x 290 SCANIA"
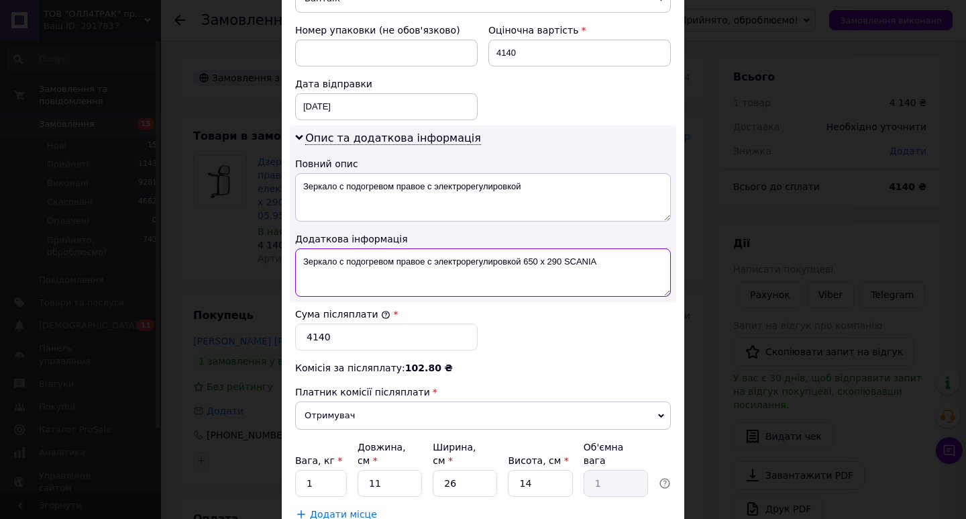
scroll to position [669, 0]
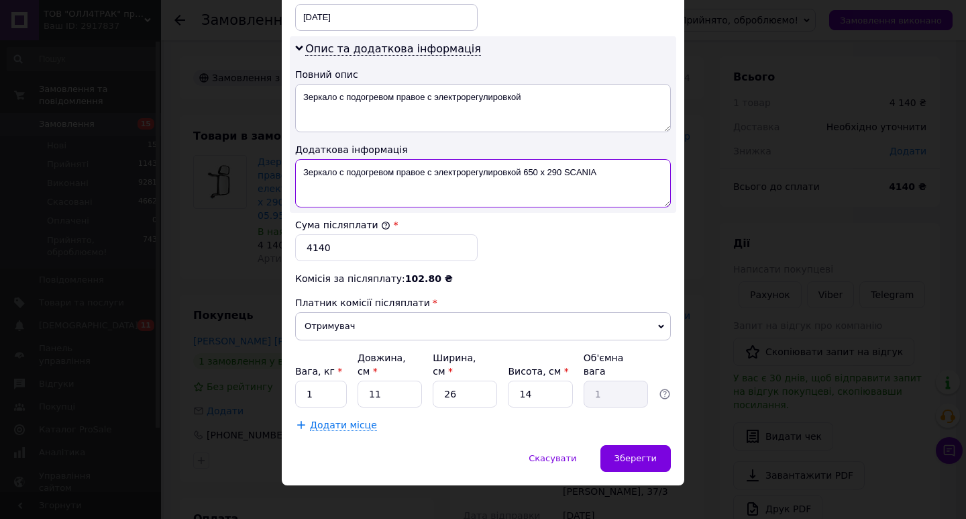
type textarea "Зеркало с подогревом правое с электрорегулировкой 650 x 290 SCANIA"
drag, startPoint x: 390, startPoint y: 378, endPoint x: 356, endPoint y: 382, distance: 34.4
click at [358, 382] on input "11" at bounding box center [390, 393] width 64 height 27
type input "7"
type input "0.64"
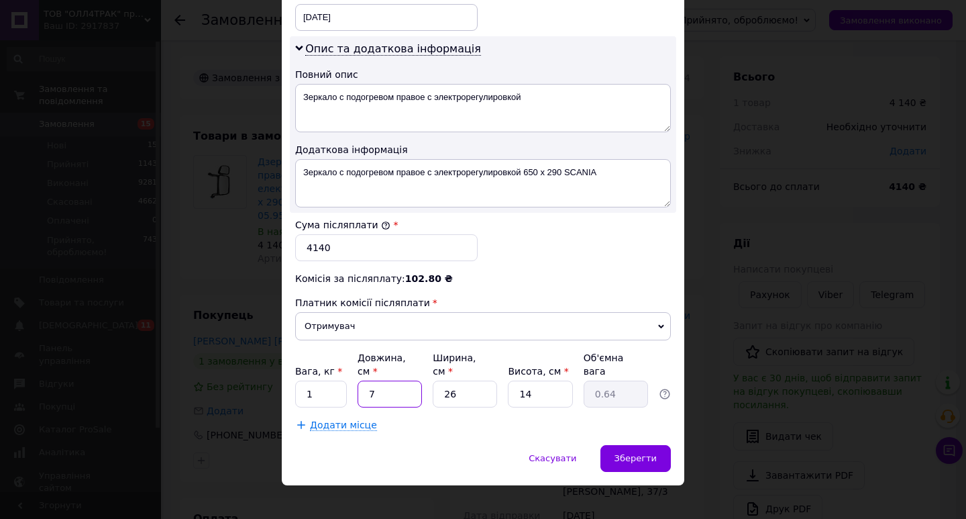
type input "75"
type input "6.83"
type input "75"
drag, startPoint x: 482, startPoint y: 385, endPoint x: 437, endPoint y: 388, distance: 45.7
click at [437, 388] on input "26" at bounding box center [465, 393] width 64 height 27
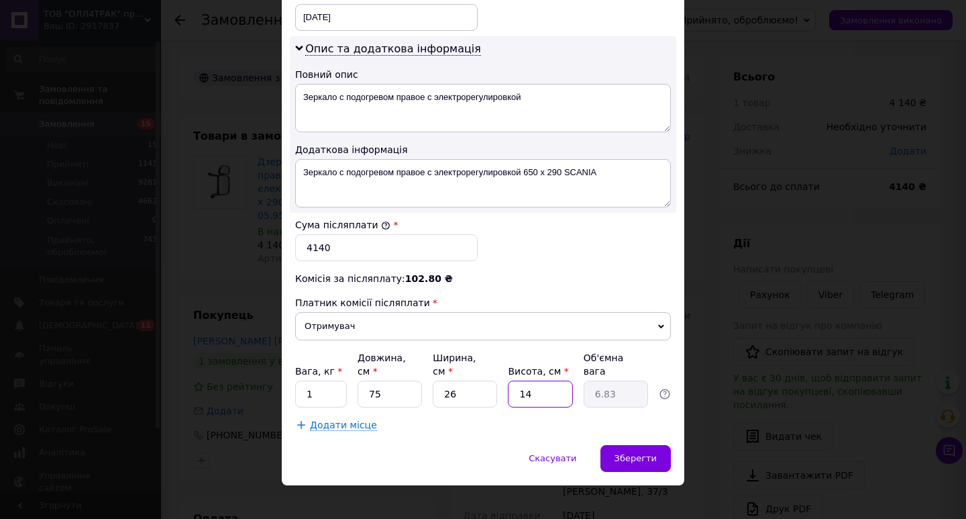
drag, startPoint x: 532, startPoint y: 385, endPoint x: 509, endPoint y: 386, distance: 23.5
click at [509, 386] on input "14" at bounding box center [540, 393] width 64 height 27
type input "4"
type input "1.95"
type input "45"
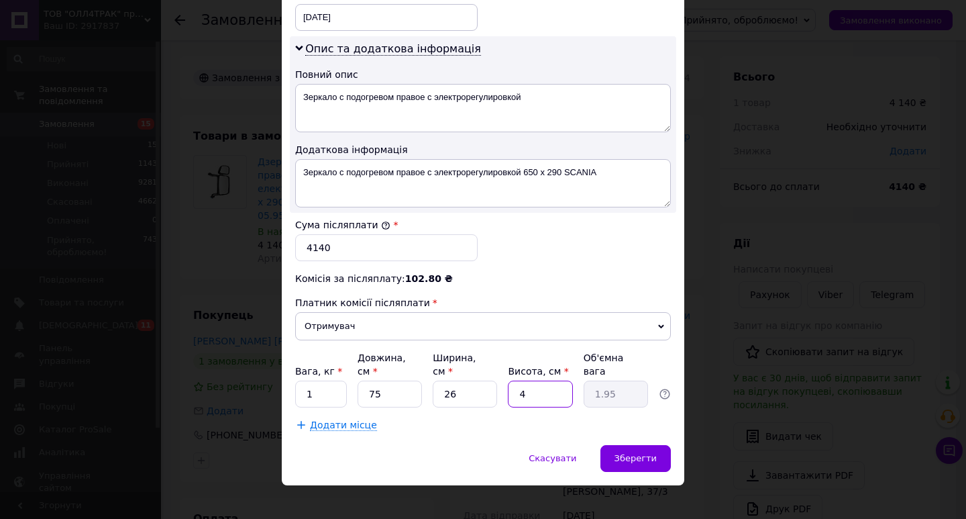
type input "21.94"
type input "45"
click at [625, 445] on div "Зберегти" at bounding box center [636, 458] width 70 height 27
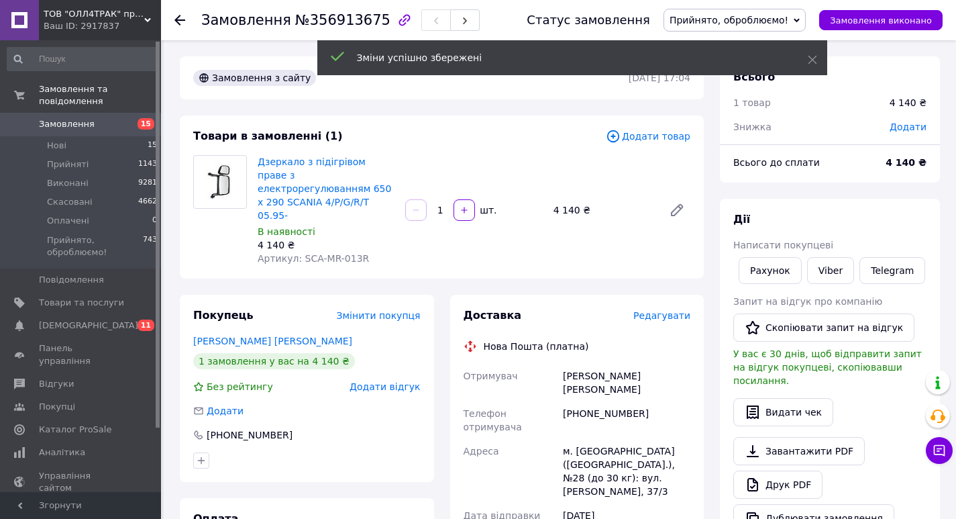
click at [662, 310] on span "Редагувати" at bounding box center [661, 315] width 57 height 11
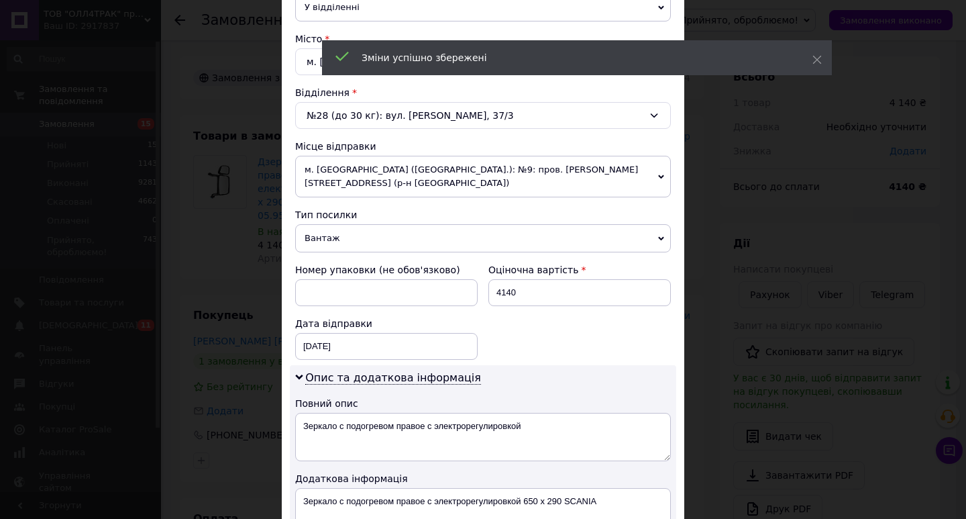
scroll to position [448, 0]
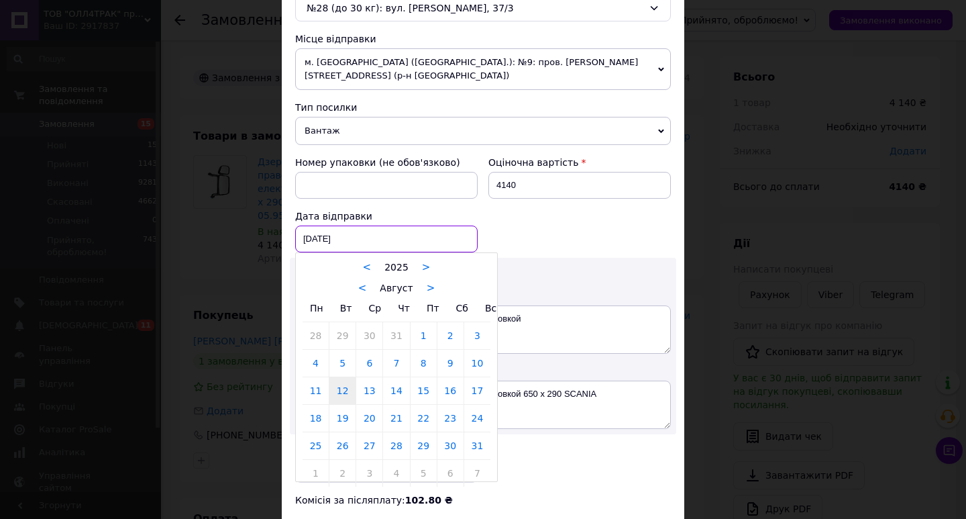
click at [330, 236] on div "[DATE] < 2025 > < Август > Пн Вт Ср Чт Пт Сб Вс 28 29 30 31 1 2 3 4 5 6 7 8 9 1…" at bounding box center [386, 238] width 183 height 27
click at [372, 398] on link "13" at bounding box center [369, 390] width 26 height 27
type input "[DATE]"
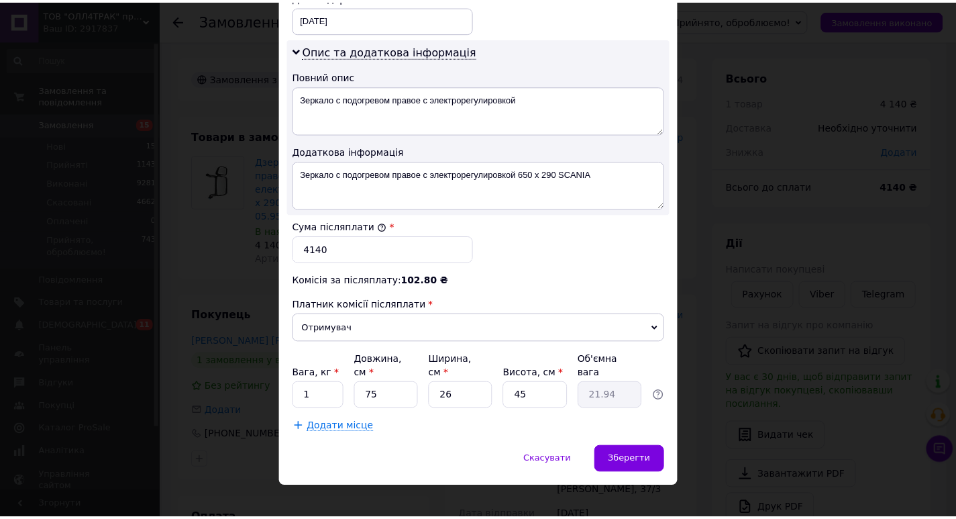
scroll to position [669, 0]
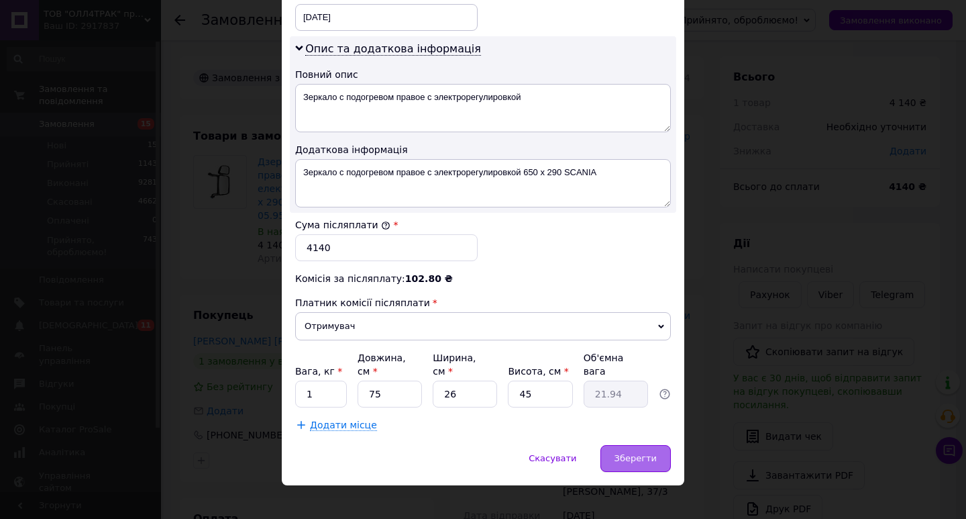
click at [631, 453] on span "Зберегти" at bounding box center [636, 458] width 42 height 10
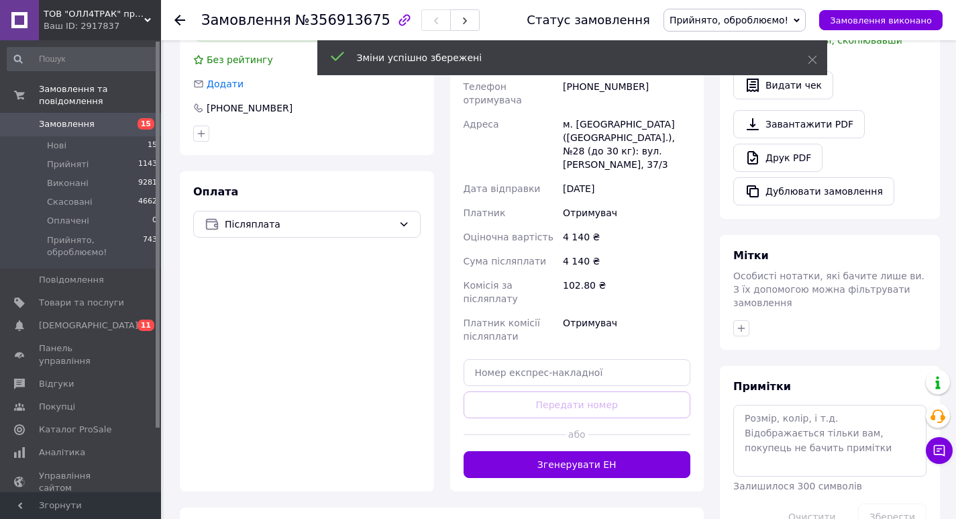
scroll to position [358, 0]
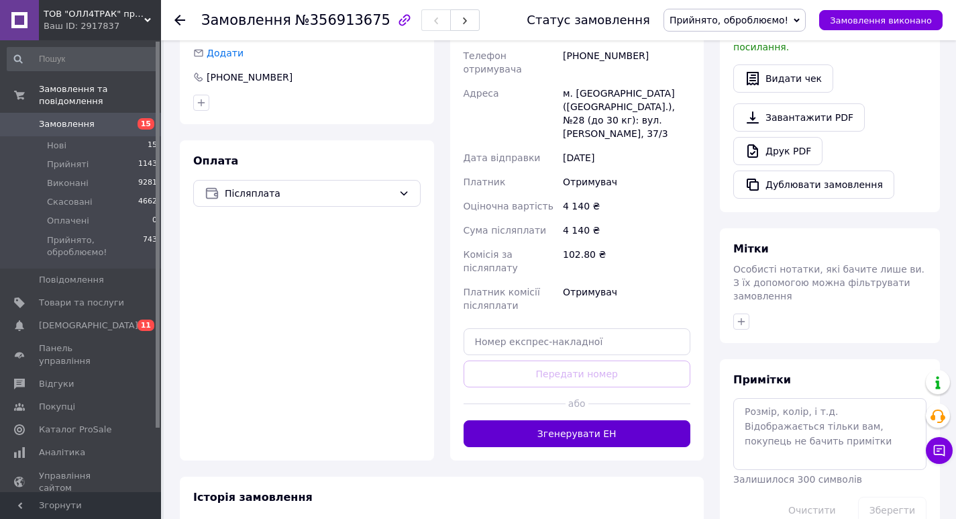
click at [605, 420] on button "Згенерувати ЕН" at bounding box center [577, 433] width 227 height 27
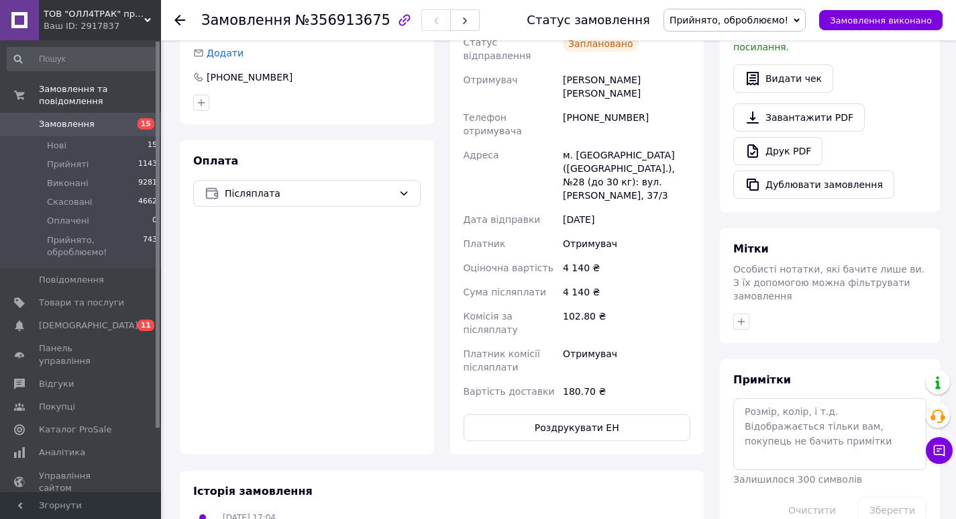
click at [802, 20] on span "Прийнято, оброблюємо!" at bounding box center [735, 20] width 142 height 23
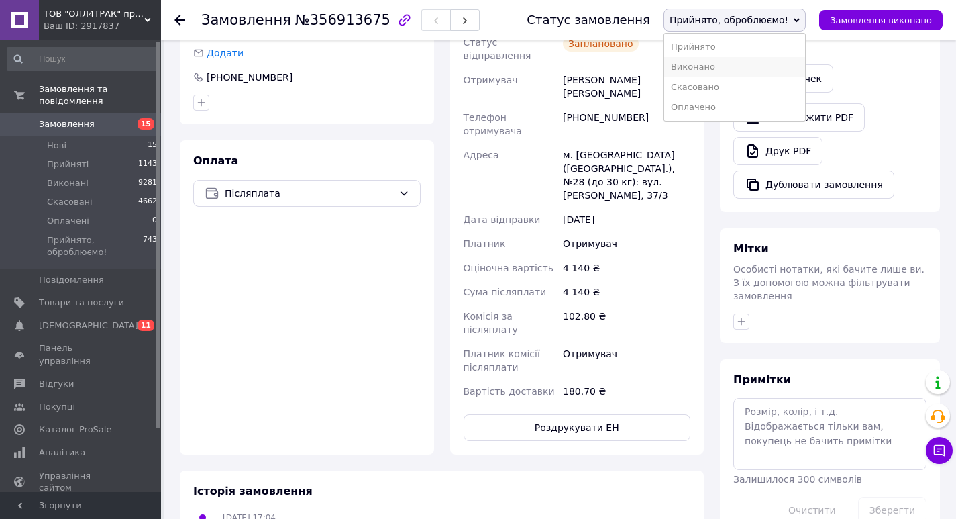
click at [717, 64] on li "Виконано" at bounding box center [734, 67] width 141 height 20
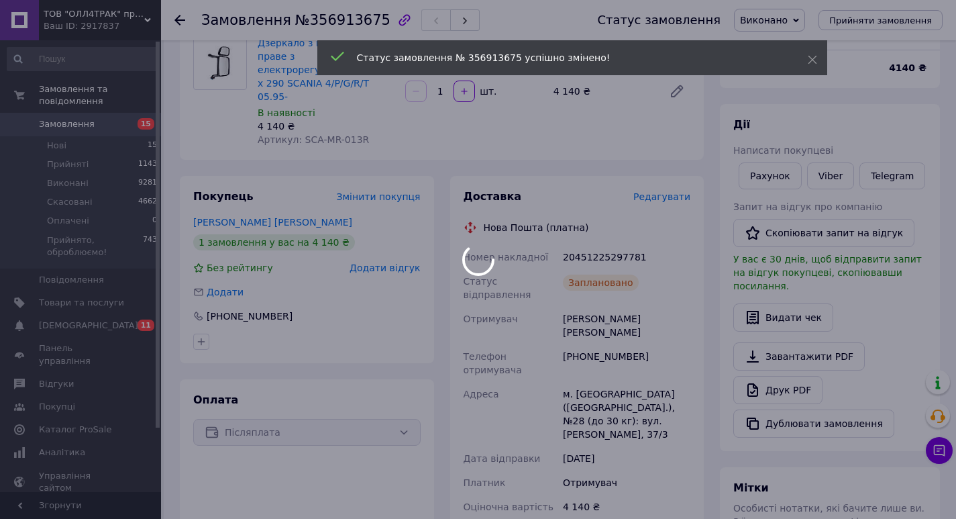
scroll to position [0, 0]
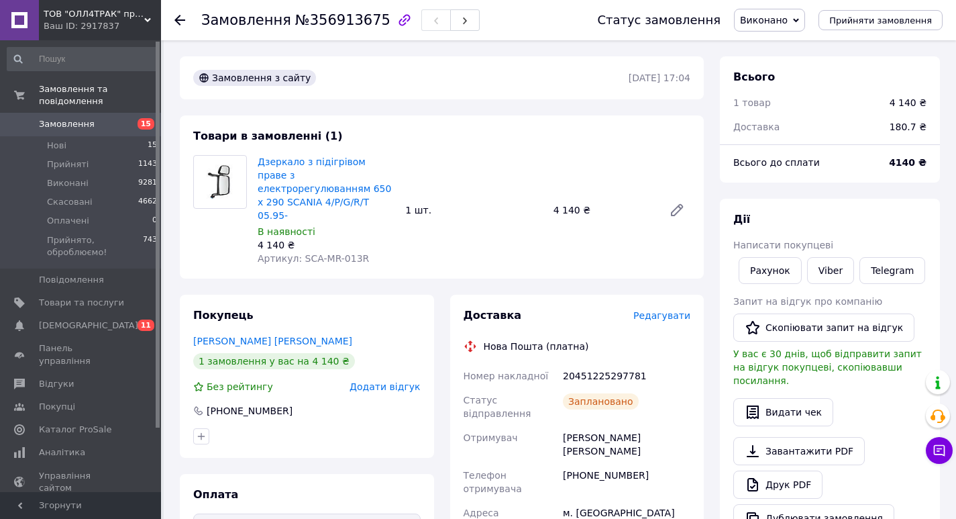
click at [123, 118] on span "Замовлення" at bounding box center [81, 124] width 85 height 12
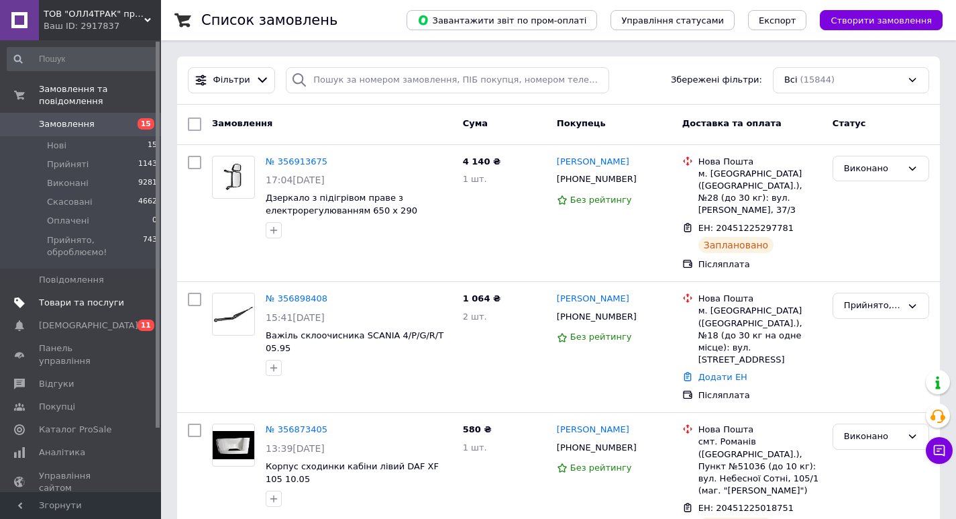
click at [98, 297] on span "Товари та послуги" at bounding box center [81, 303] width 85 height 12
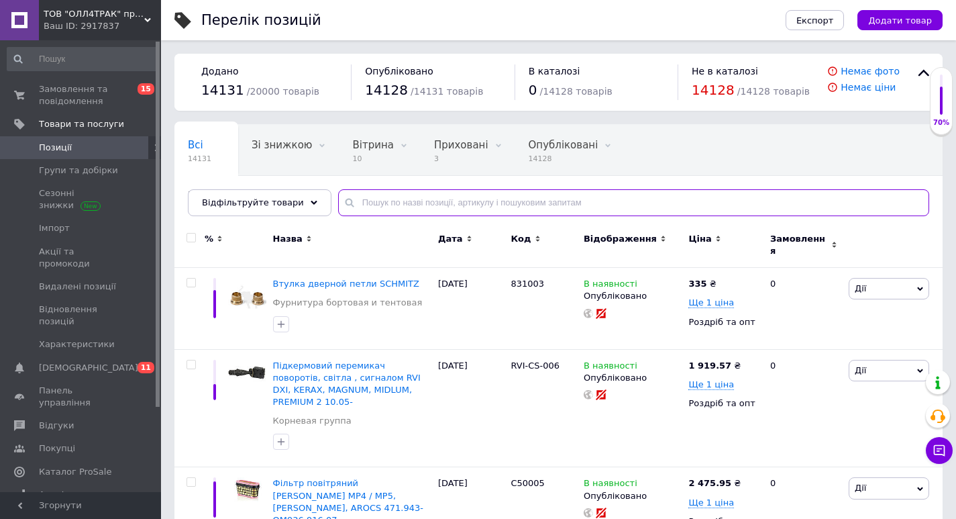
click at [374, 203] on input "text" at bounding box center [633, 202] width 591 height 27
paste input "011.069"
type input "011.069"
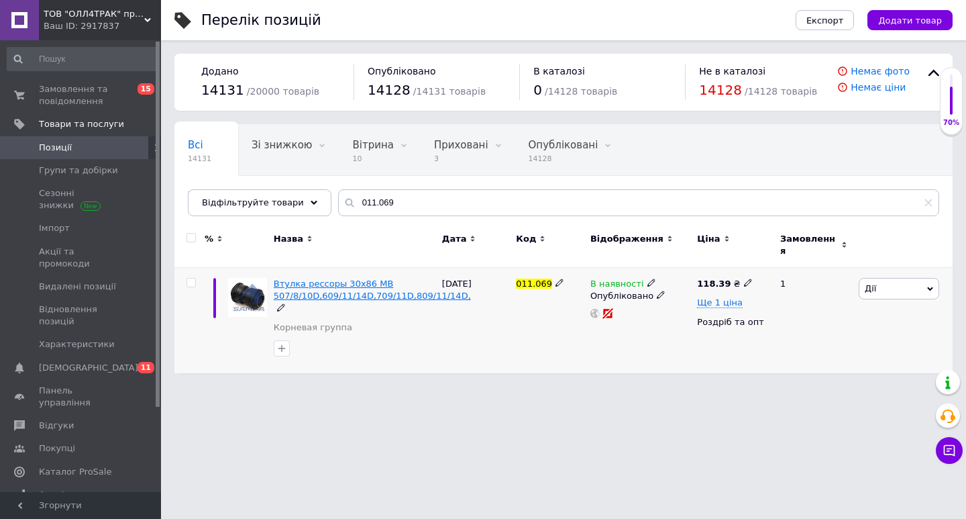
click at [328, 278] on span "Втулка рессоры 30x86 MB 507/8/10D,609/11/14D,709/11D,809/11/14D," at bounding box center [372, 289] width 197 height 22
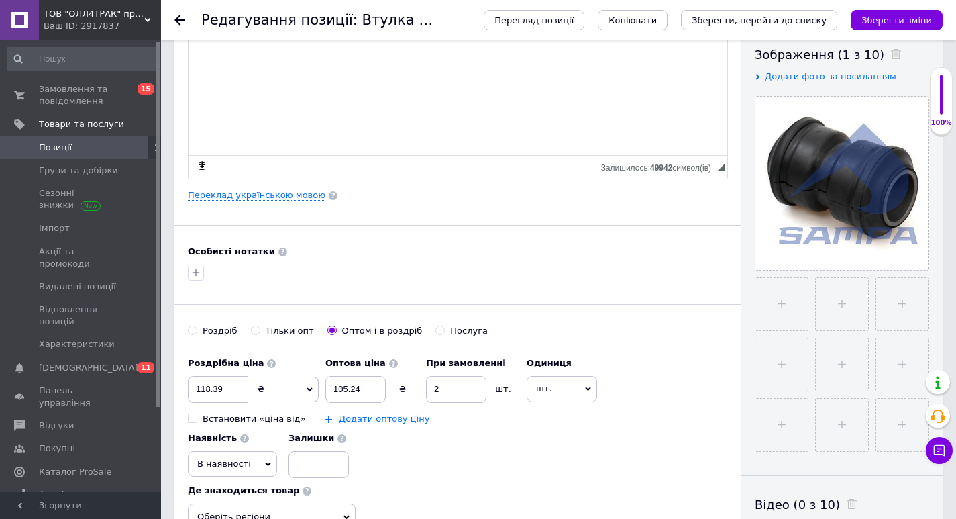
scroll to position [268, 0]
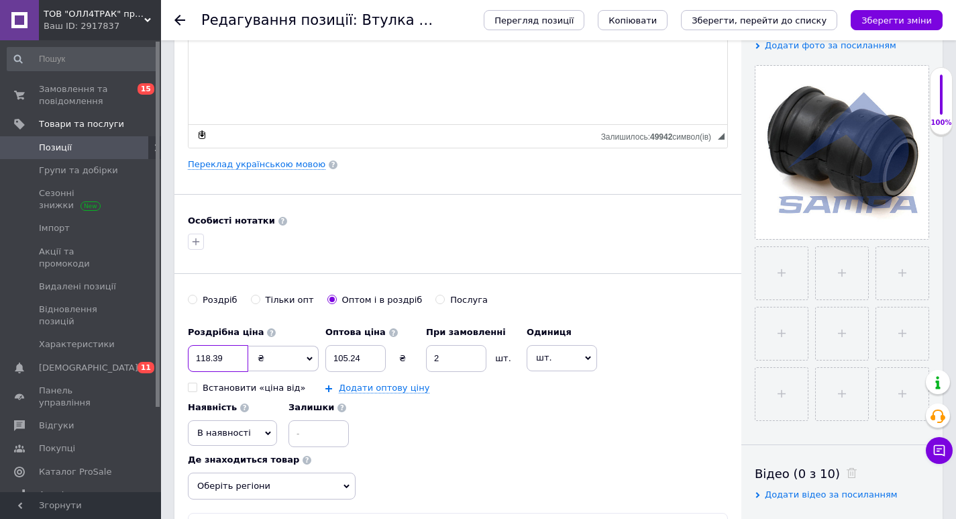
drag, startPoint x: 228, startPoint y: 360, endPoint x: 221, endPoint y: 342, distance: 18.7
click at [188, 360] on input "118.39" at bounding box center [218, 358] width 60 height 27
checkbox input "true"
type input "2"
checkbox input "true"
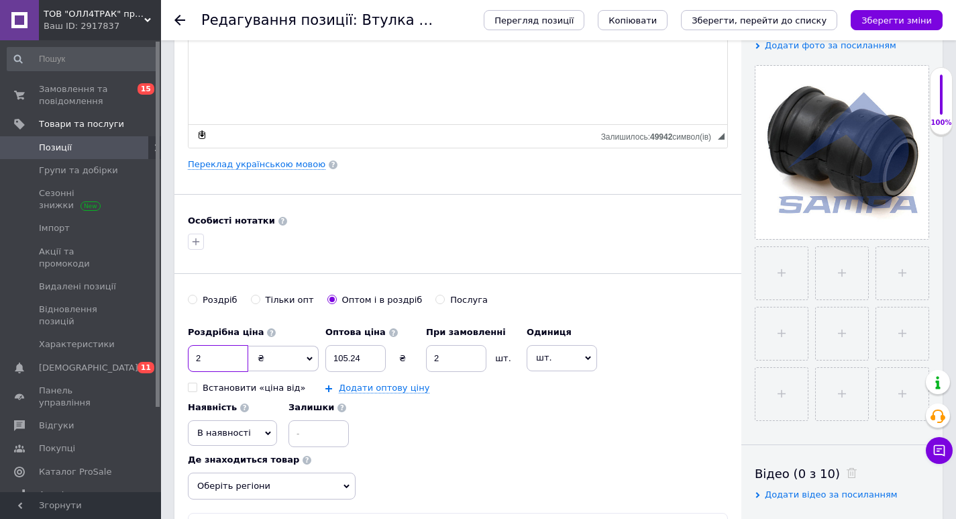
type input "21"
checkbox input "true"
type input "210"
checkbox input "true"
type input "210"
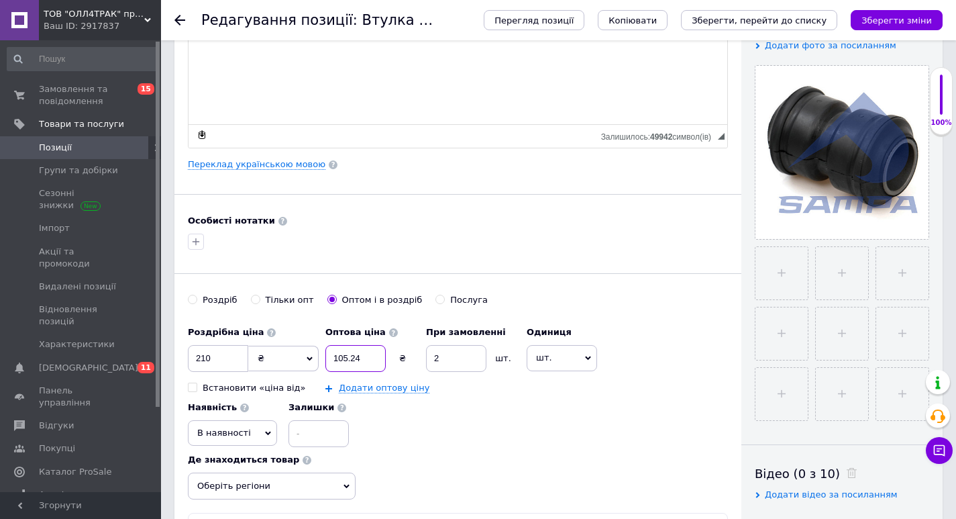
drag, startPoint x: 368, startPoint y: 350, endPoint x: 324, endPoint y: 329, distance: 48.9
click at [327, 359] on input "105.24" at bounding box center [355, 358] width 60 height 27
checkbox input "true"
type input "2"
checkbox input "true"
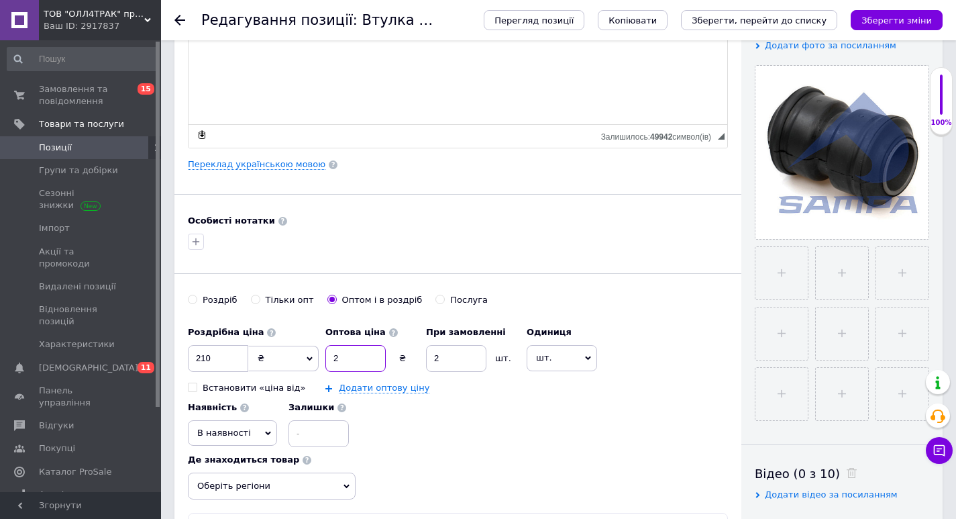
type input "20"
checkbox input "true"
type input "208"
checkbox input "true"
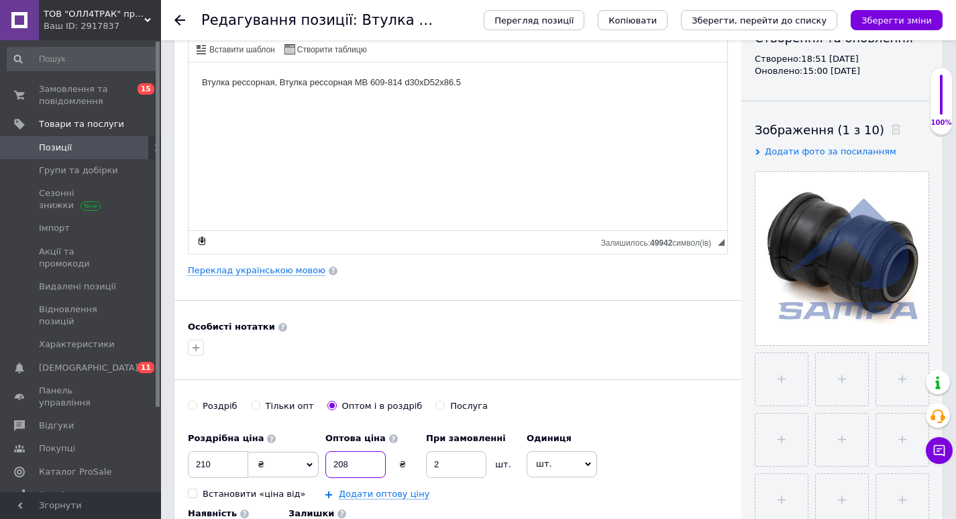
scroll to position [89, 0]
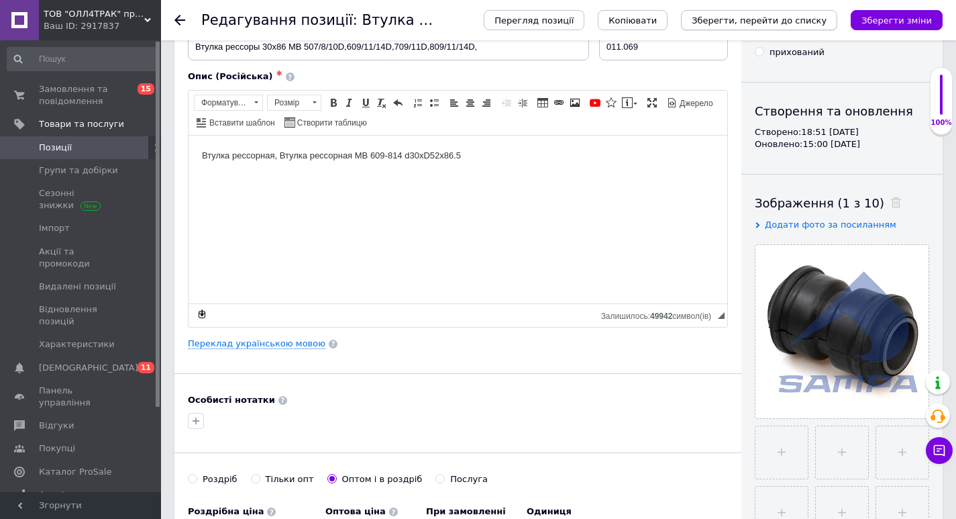
type input "208"
click at [803, 25] on icon "Зберегти, перейти до списку" at bounding box center [759, 20] width 135 height 10
checkbox input "true"
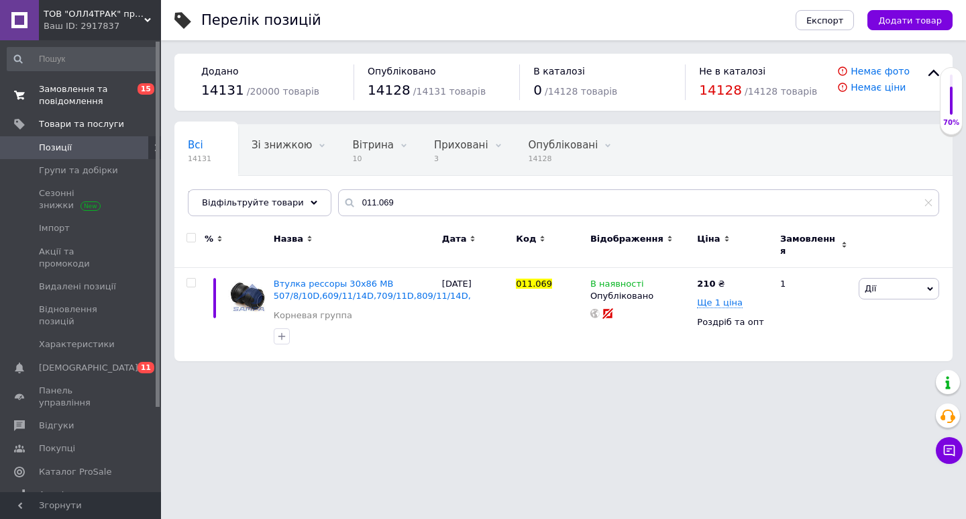
click at [87, 89] on span "Замовлення та повідомлення" at bounding box center [81, 95] width 85 height 24
